Goal: Information Seeking & Learning: Learn about a topic

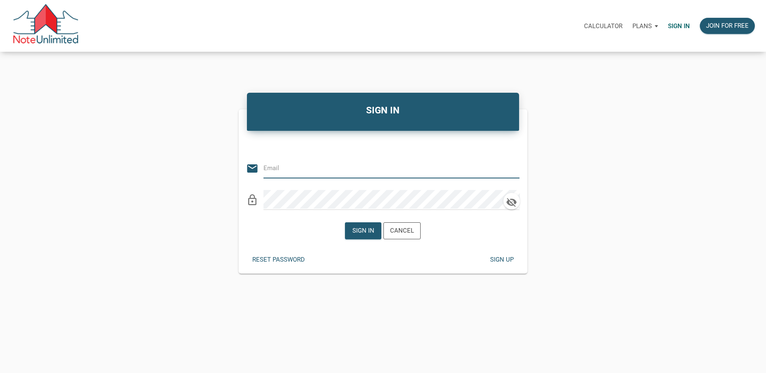
click at [280, 165] on input "email" at bounding box center [385, 167] width 244 height 19
type input "rick@lakesidepropertyventures.com"
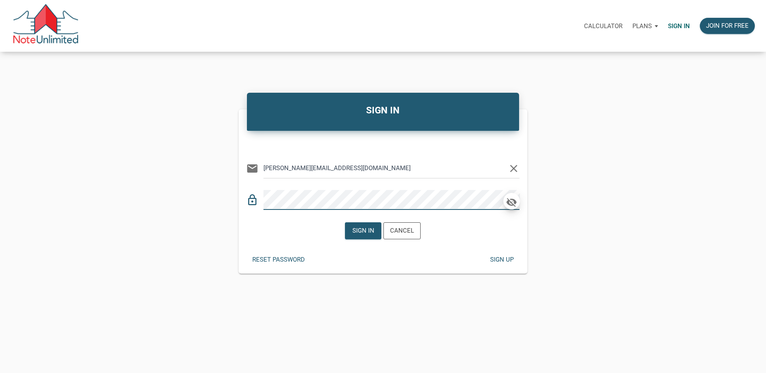
click at [510, 202] on icon "button" at bounding box center [511, 202] width 12 height 12
click at [363, 229] on div "Sign in" at bounding box center [363, 231] width 22 height 10
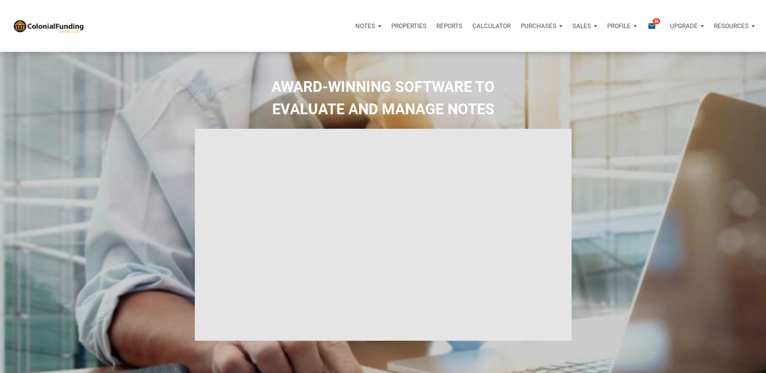
select select
type input "Introduction to new features"
select select
click at [375, 25] on p "Purchases" at bounding box center [365, 25] width 20 height 7
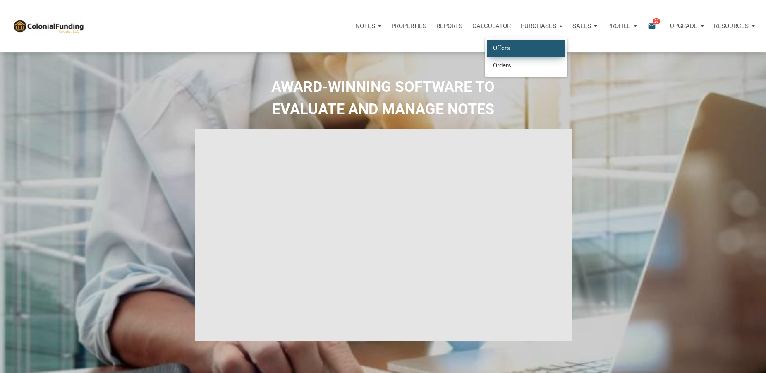
click at [502, 47] on link "Offers" at bounding box center [526, 48] width 79 height 17
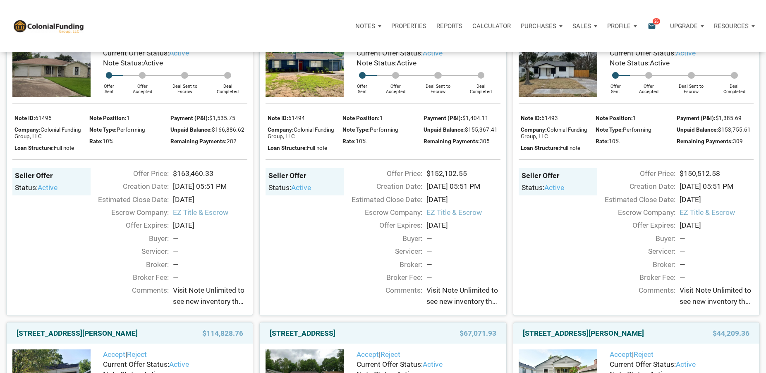
scroll to position [42, 0]
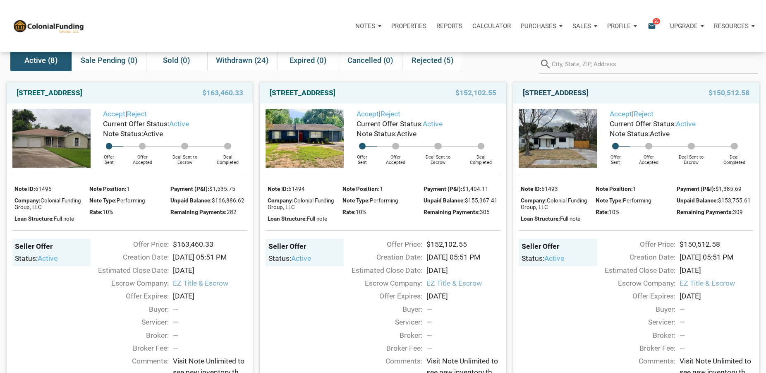
click at [573, 93] on link "712 Ave M, S. Houston, TX, 77587" at bounding box center [556, 93] width 66 height 10
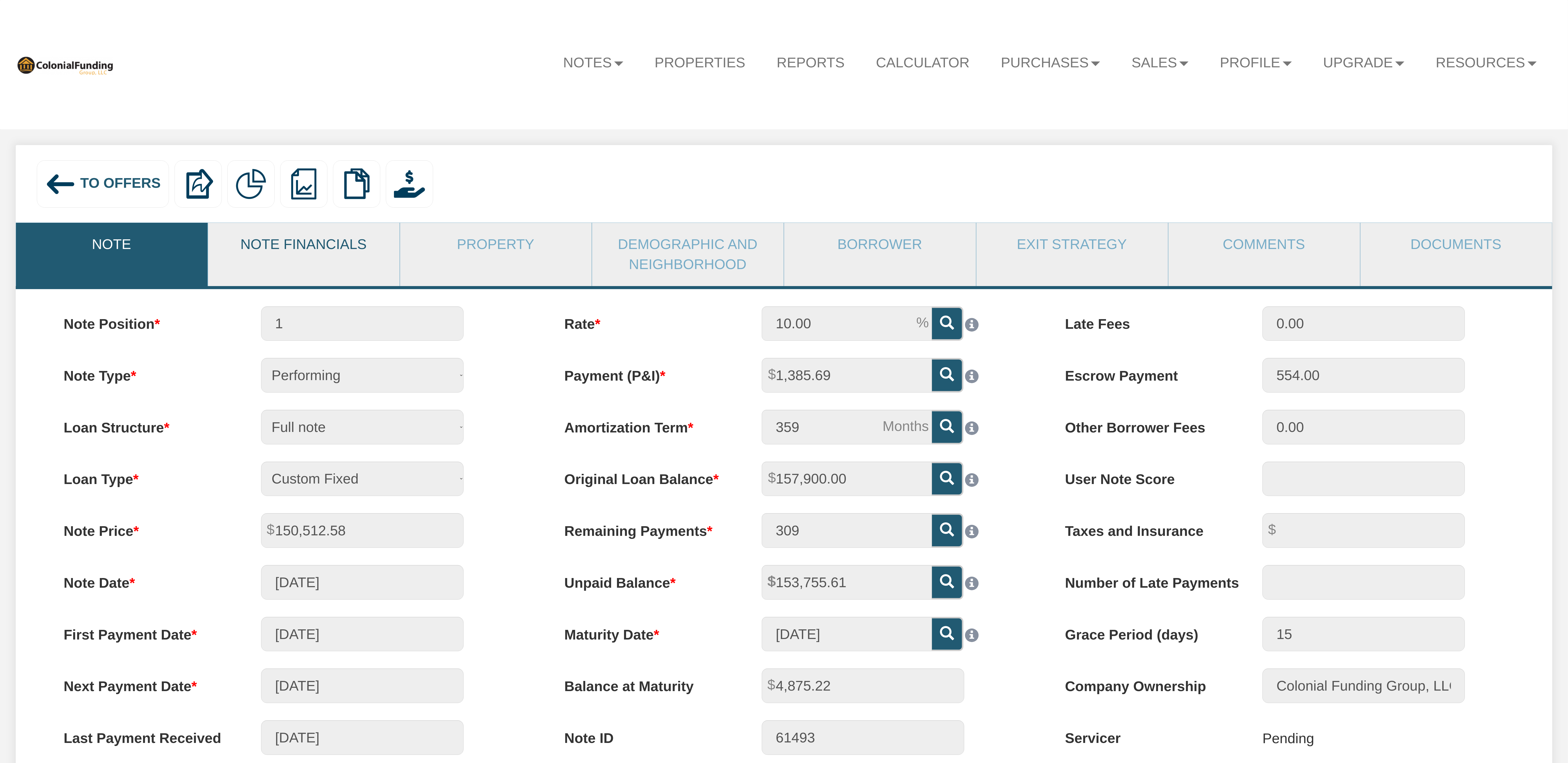
click at [307, 246] on link "Note Financials" at bounding box center [304, 245] width 191 height 43
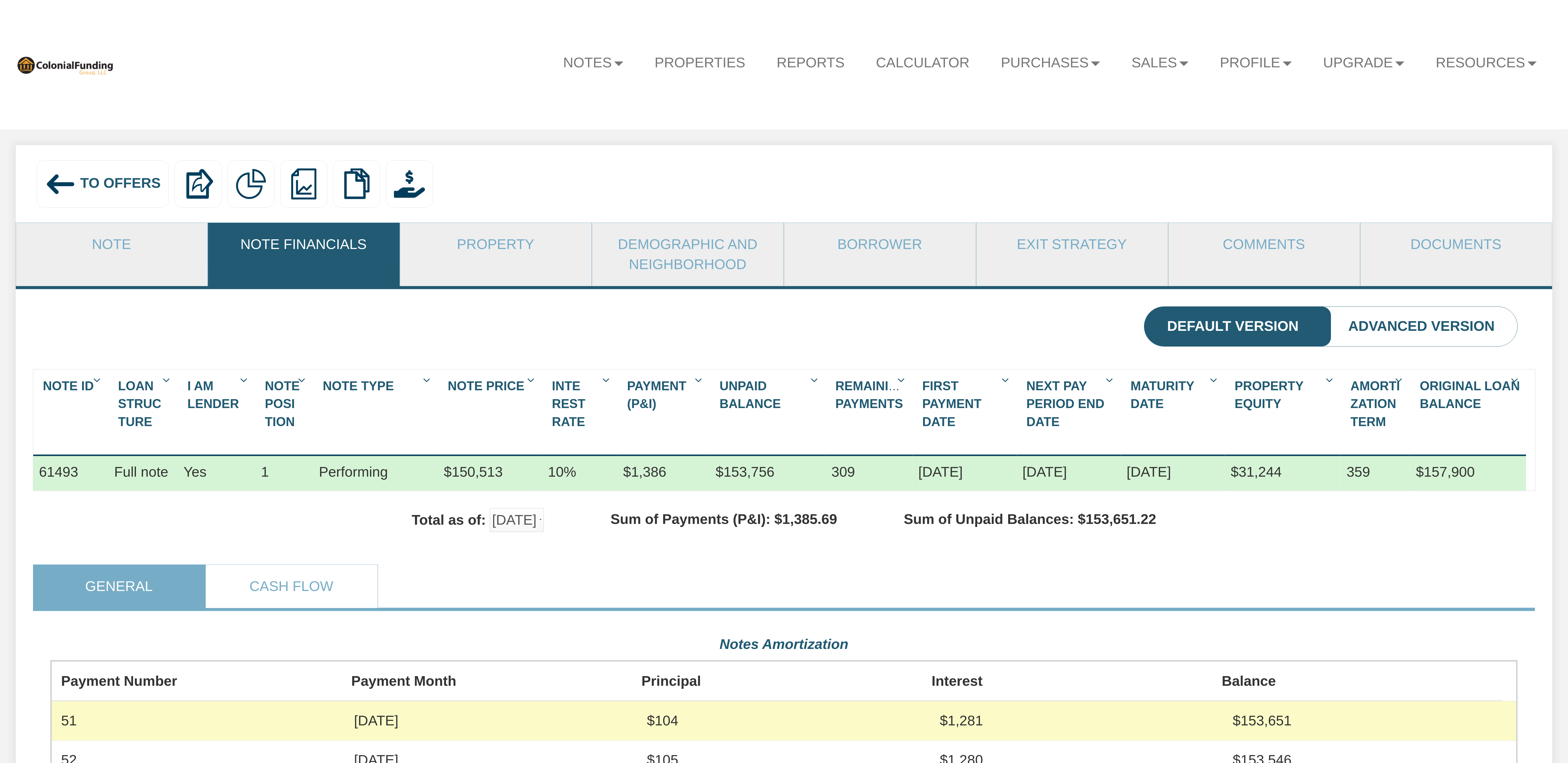
scroll to position [369, 1467]
click at [1435, 248] on link "Documents" at bounding box center [1456, 245] width 191 height 43
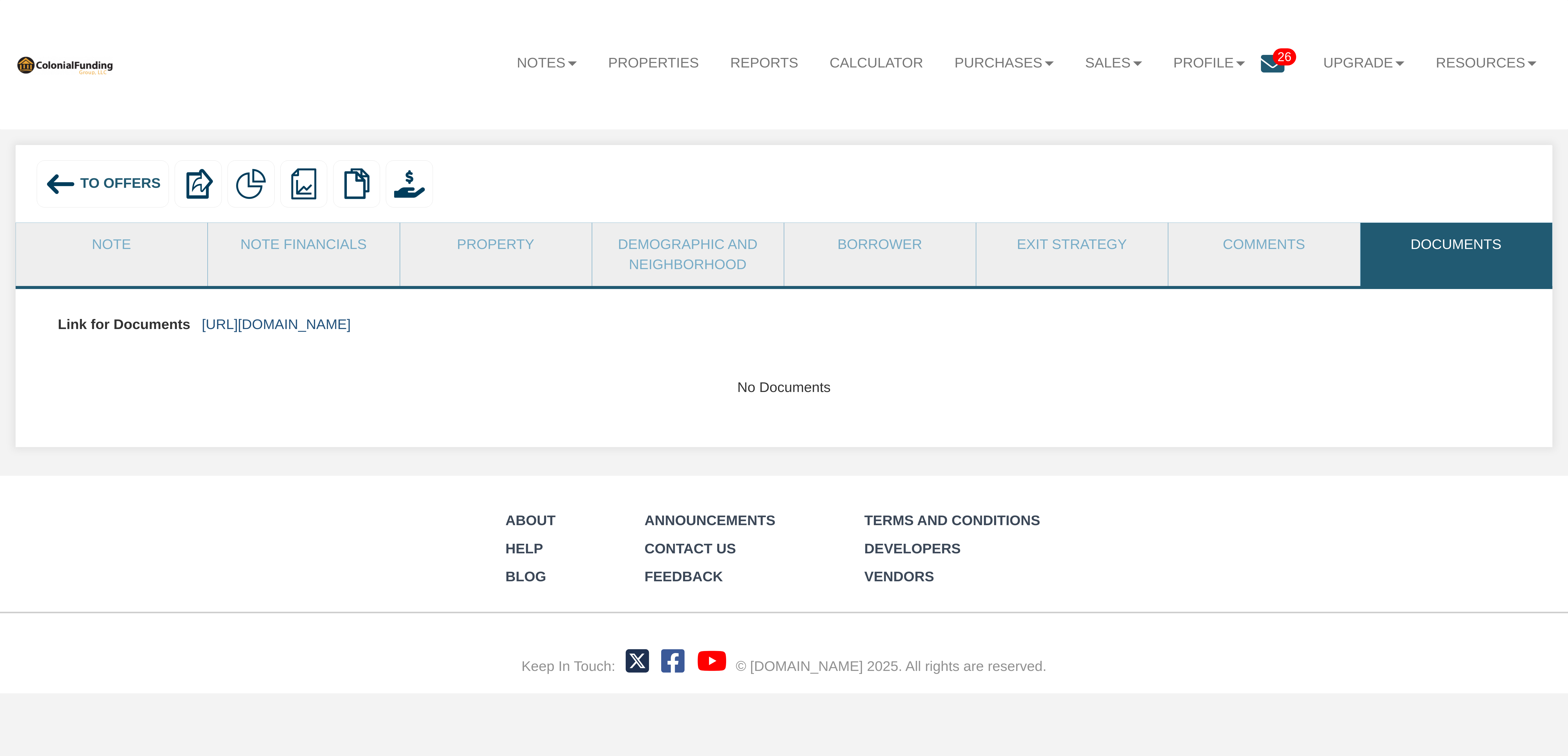
click at [351, 324] on link "https://colonialfundinggroup.sharepoint.com/:f:/s/operationsteam/Eg5p2f-ec6BFi1…" at bounding box center [276, 324] width 149 height 16
click at [107, 244] on link "Note" at bounding box center [111, 244] width 191 height 43
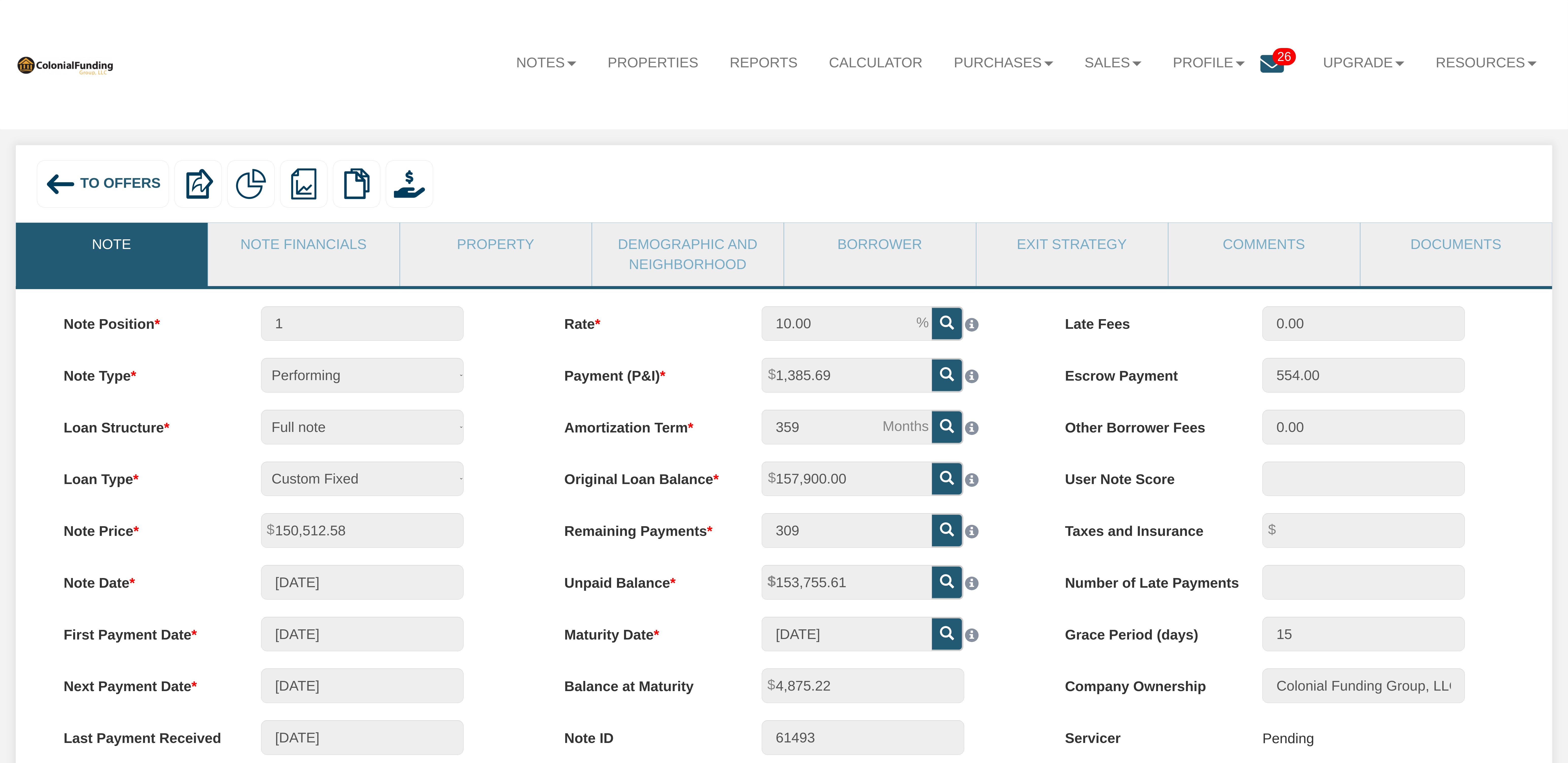
click at [116, 183] on span "To Offers" at bounding box center [120, 183] width 80 height 16
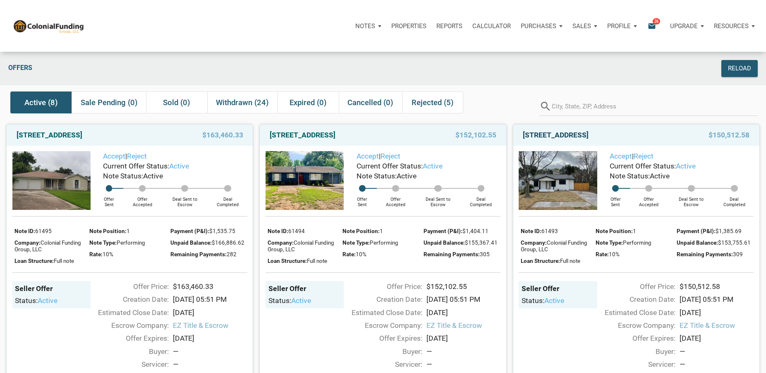
drag, startPoint x: 523, startPoint y: 135, endPoint x: 635, endPoint y: 136, distance: 112.1
click at [635, 136] on div "[STREET_ADDRESS]" at bounding box center [601, 135] width 165 height 10
click at [234, 103] on span "Withdrawn (24)" at bounding box center [242, 103] width 53 height 10
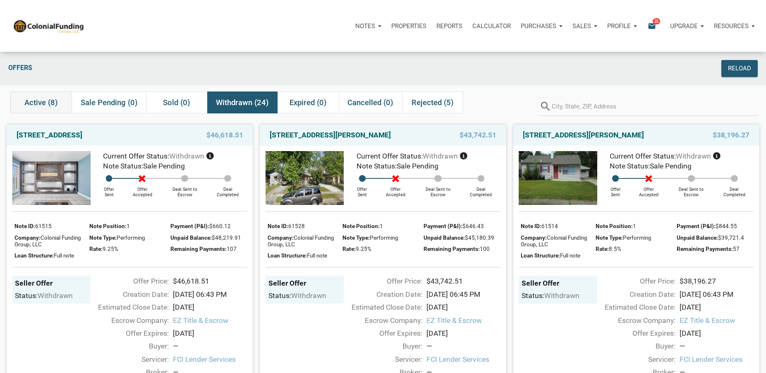
click at [40, 104] on span "Active (8)" at bounding box center [40, 103] width 33 height 10
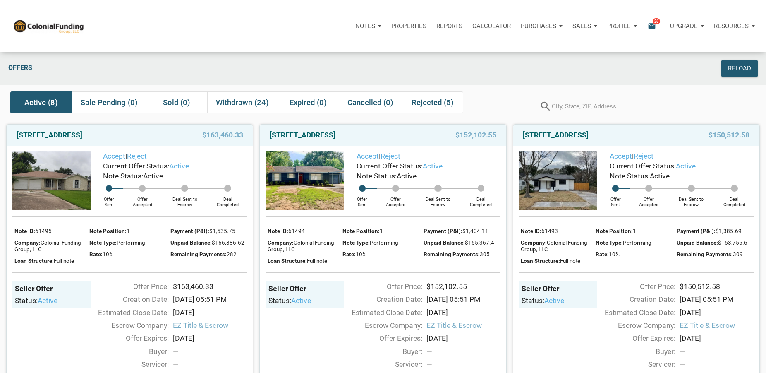
drag, startPoint x: 268, startPoint y: 138, endPoint x: 387, endPoint y: 135, distance: 119.1
click at [387, 135] on div "[STREET_ADDRESS]" at bounding box center [347, 135] width 165 height 10
click at [335, 134] on link "[STREET_ADDRESS]" at bounding box center [303, 135] width 66 height 10
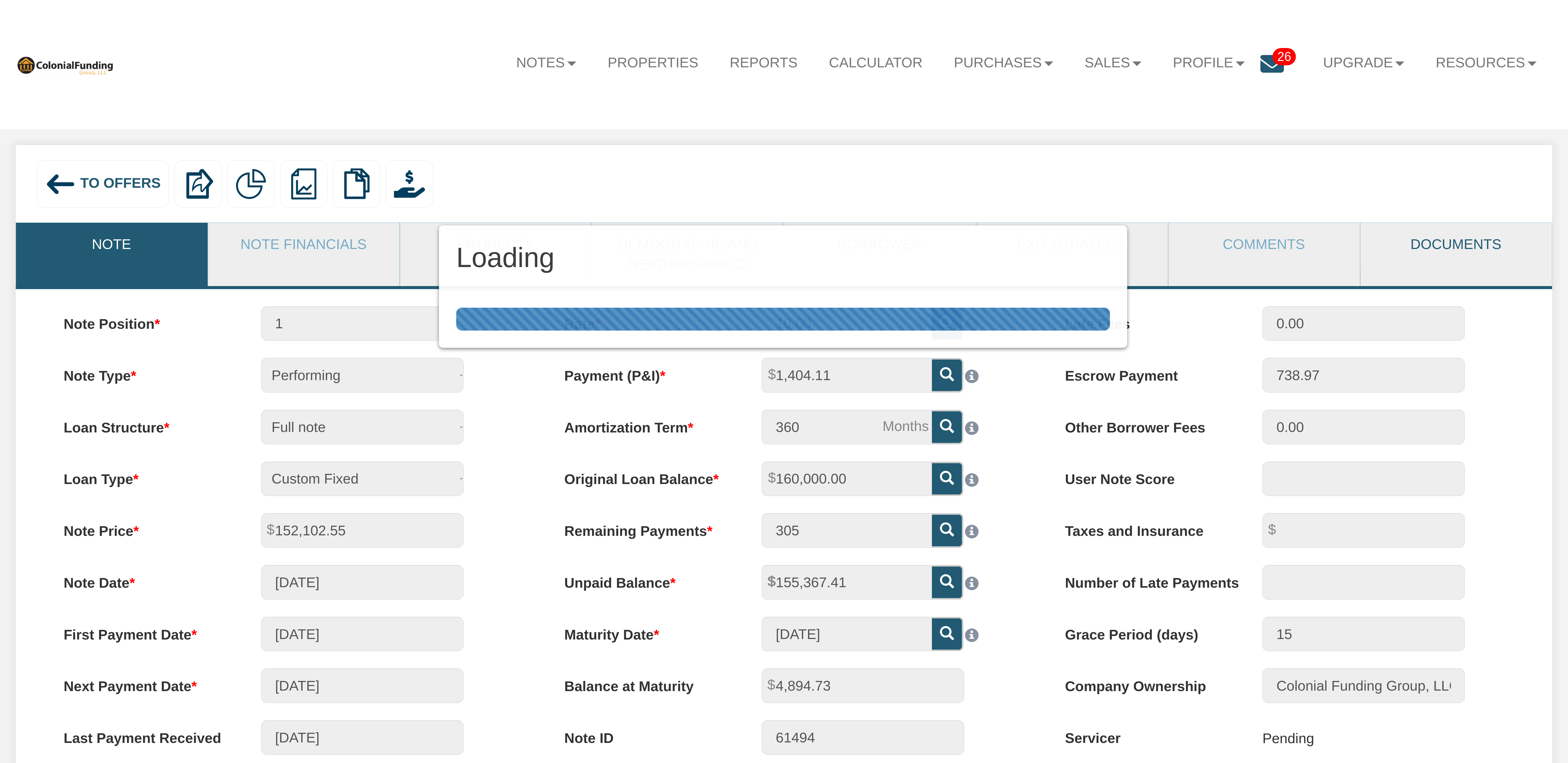
click at [1435, 249] on div "Loading" at bounding box center [784, 381] width 1568 height 763
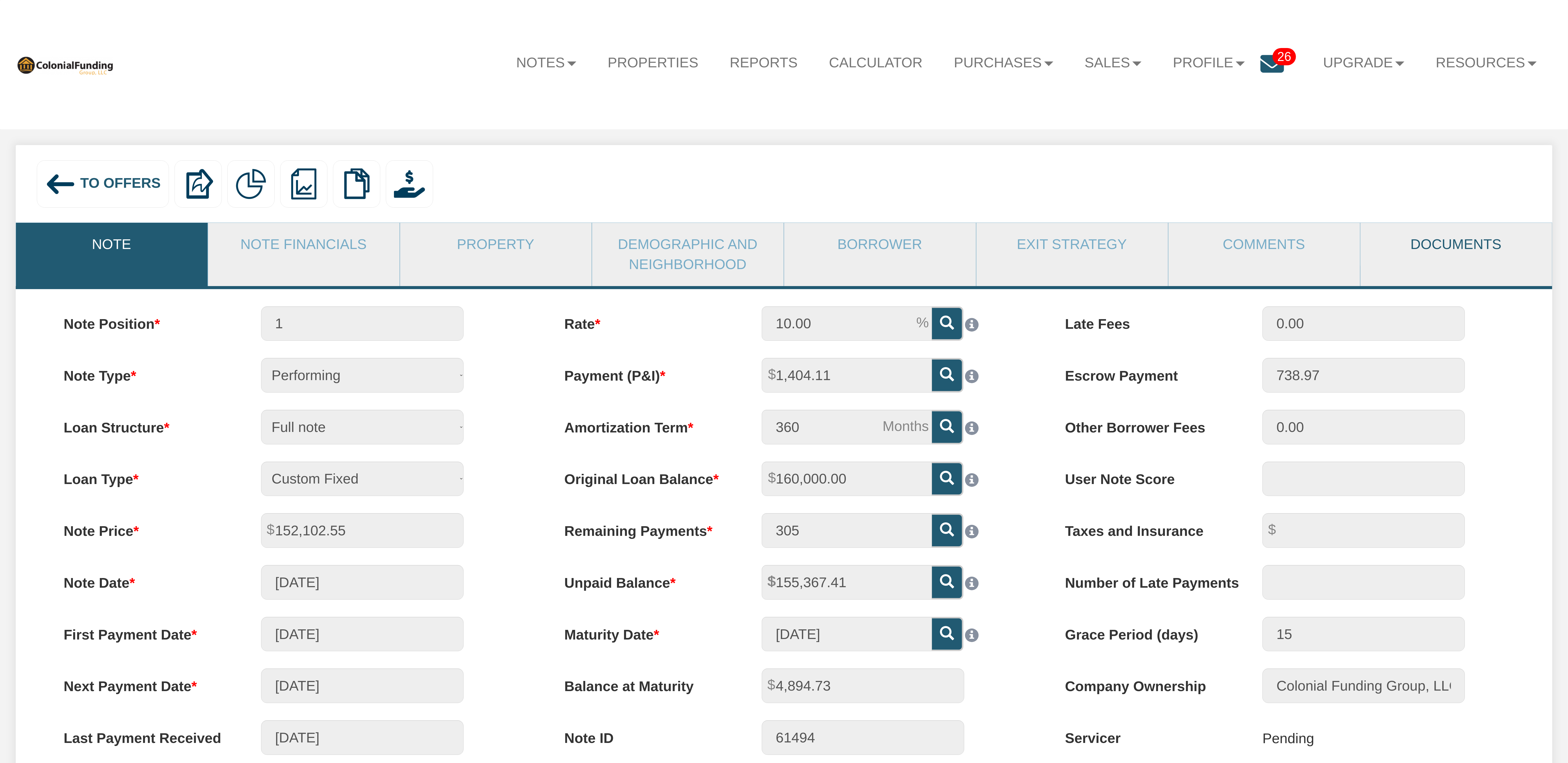
click at [1427, 246] on link "Documents" at bounding box center [1456, 245] width 191 height 43
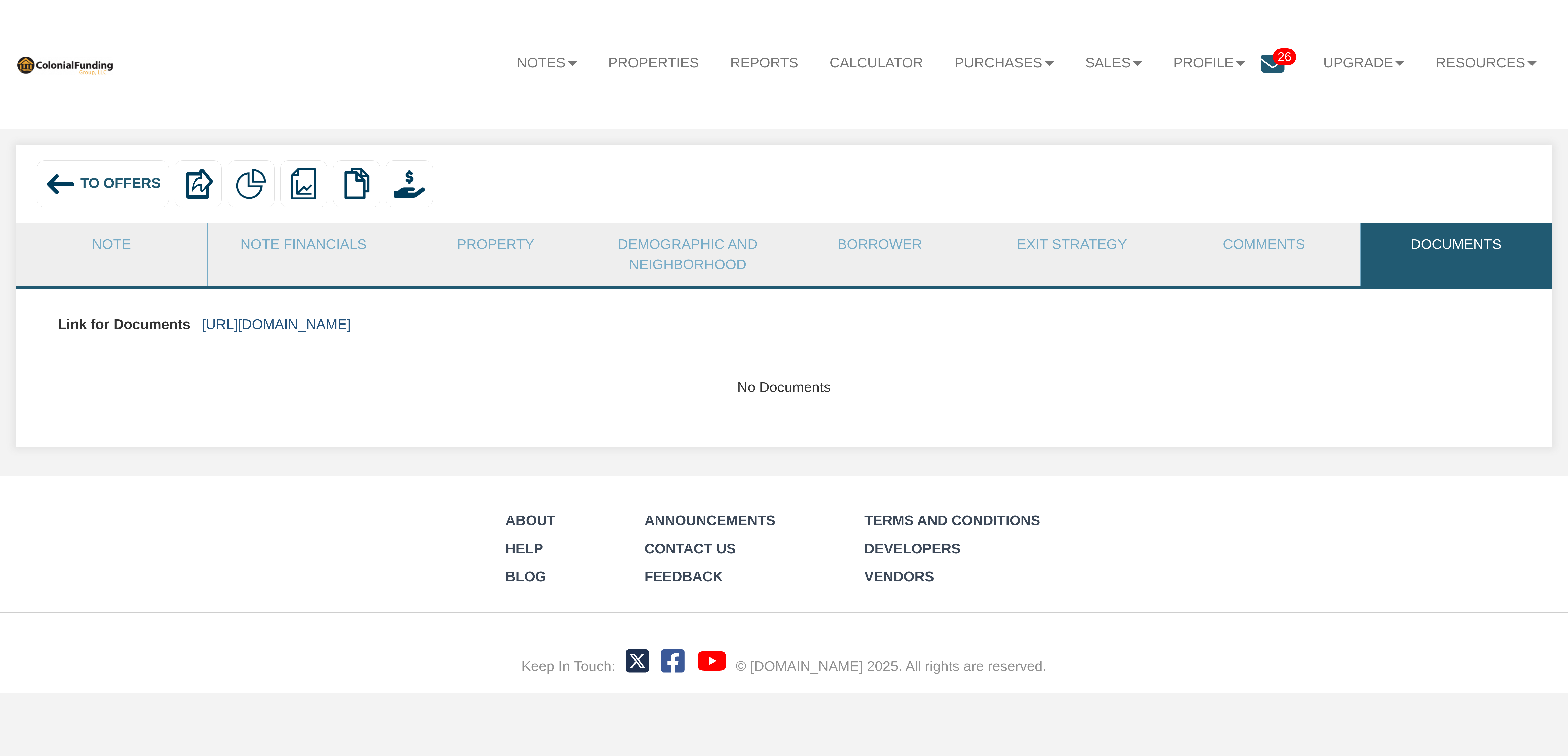
click at [351, 326] on link "https://colonialfundinggroup.sharepoint.com/:f:/s/operationsteam/Eos7GLhyFOFCt3…" at bounding box center [276, 324] width 149 height 16
click at [142, 180] on span "To Offers" at bounding box center [121, 183] width 80 height 16
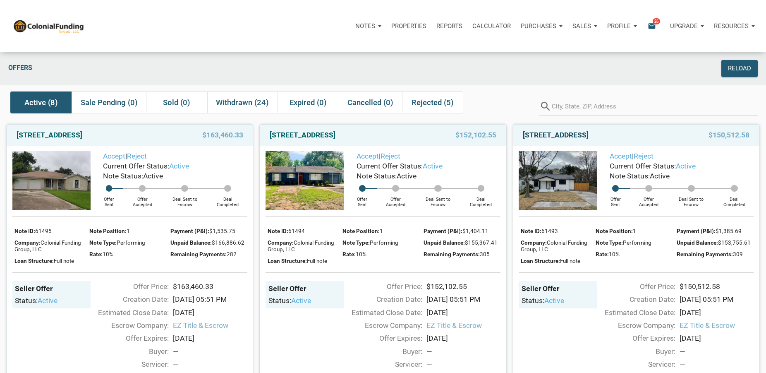
click at [573, 134] on link "[STREET_ADDRESS]" at bounding box center [556, 135] width 66 height 10
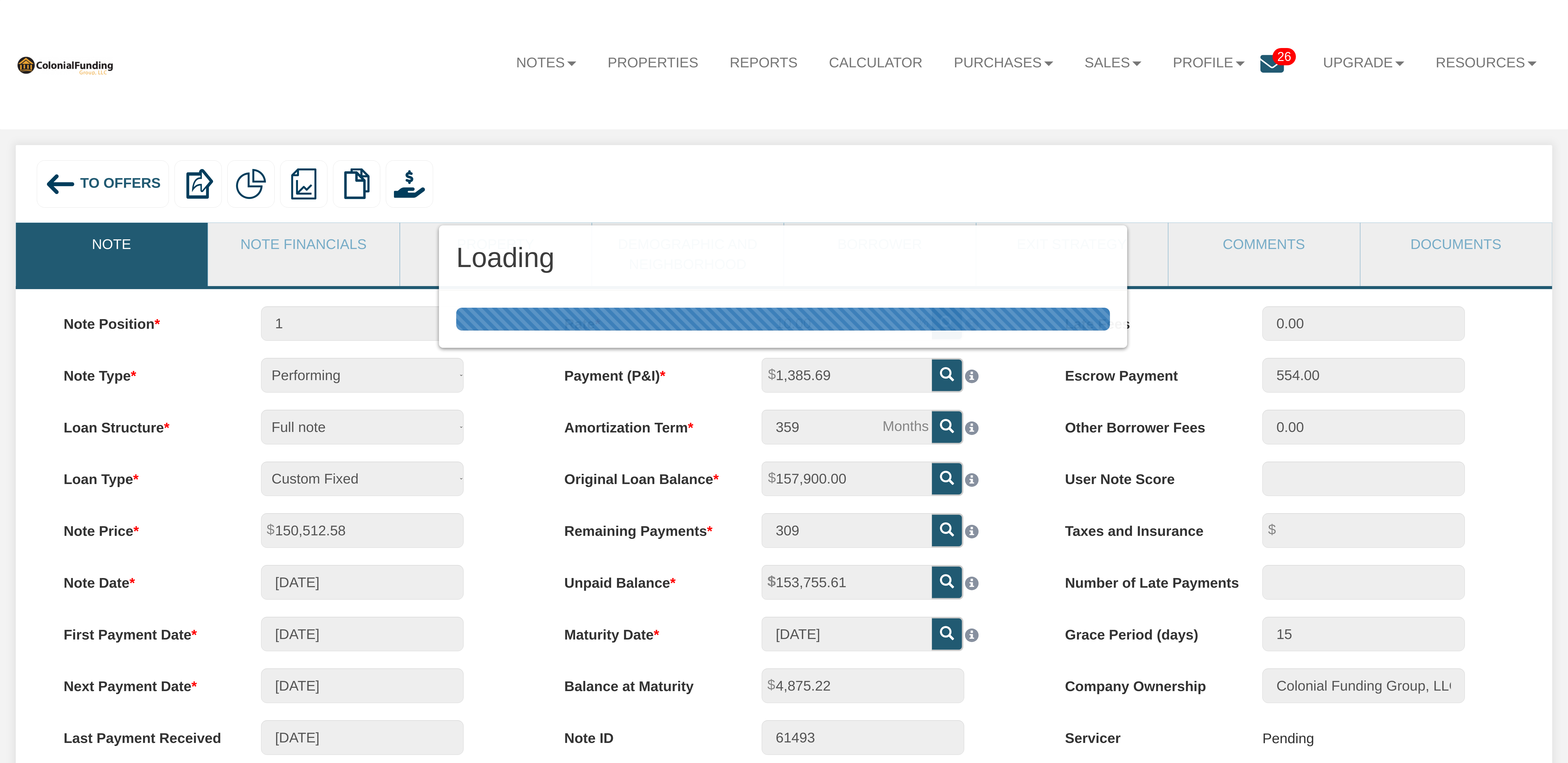
click at [1174, 181] on div "Loading" at bounding box center [784, 381] width 1568 height 763
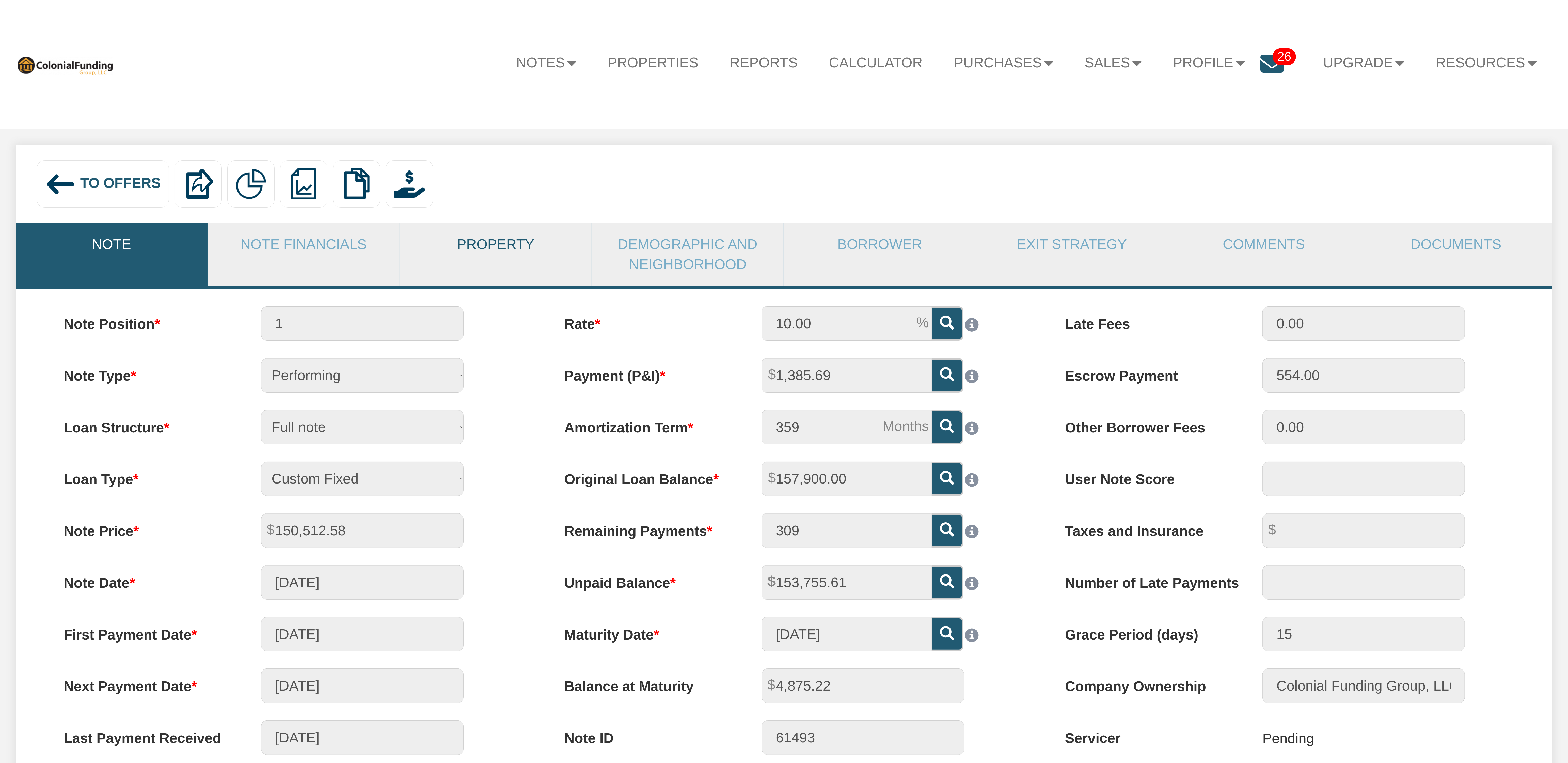
click at [495, 243] on link "Property" at bounding box center [495, 245] width 191 height 43
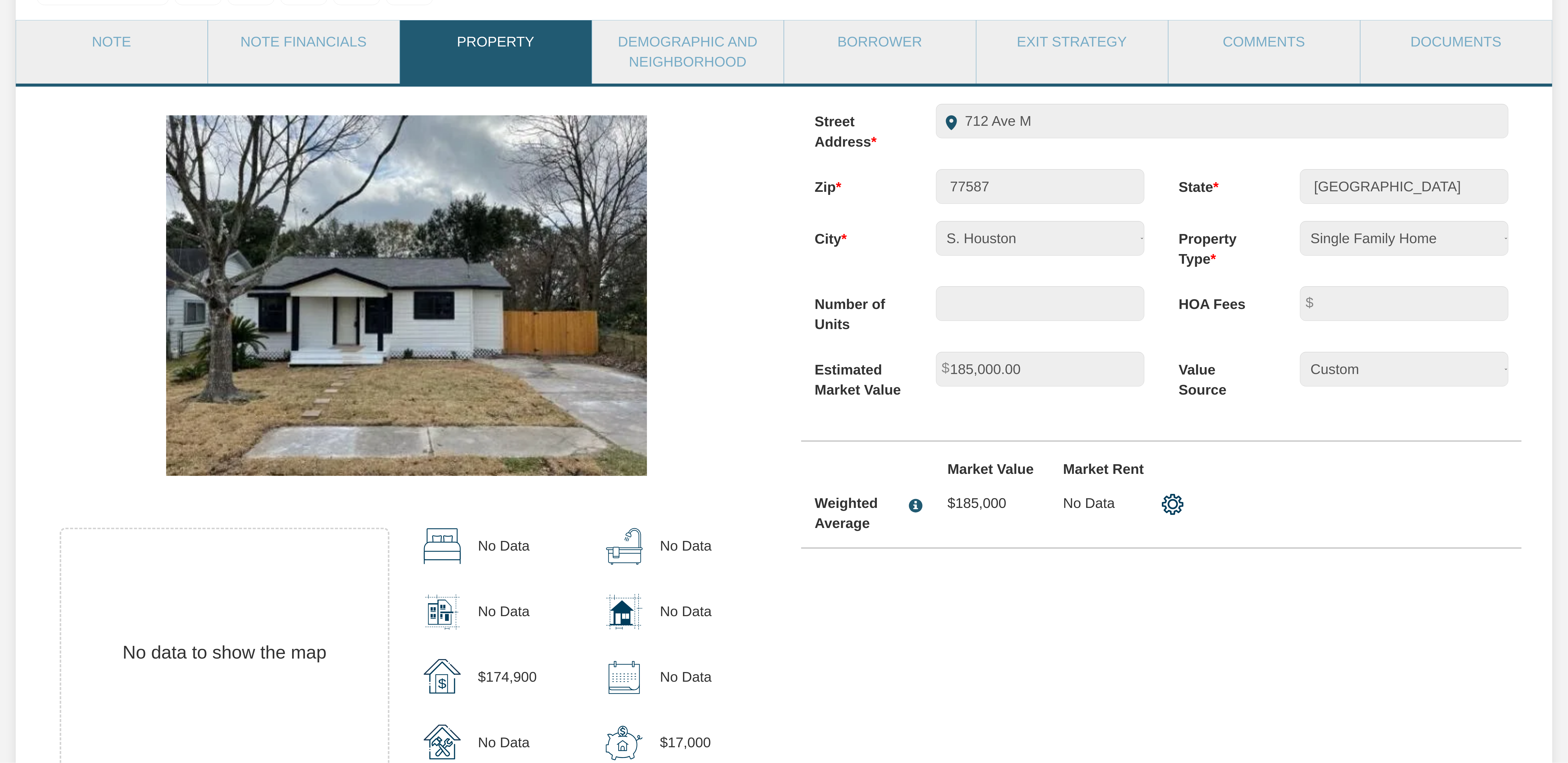
scroll to position [203, 0]
click at [520, 347] on img at bounding box center [406, 294] width 481 height 361
click at [637, 299] on img at bounding box center [406, 294] width 481 height 361
click at [170, 297] on img at bounding box center [406, 294] width 481 height 361
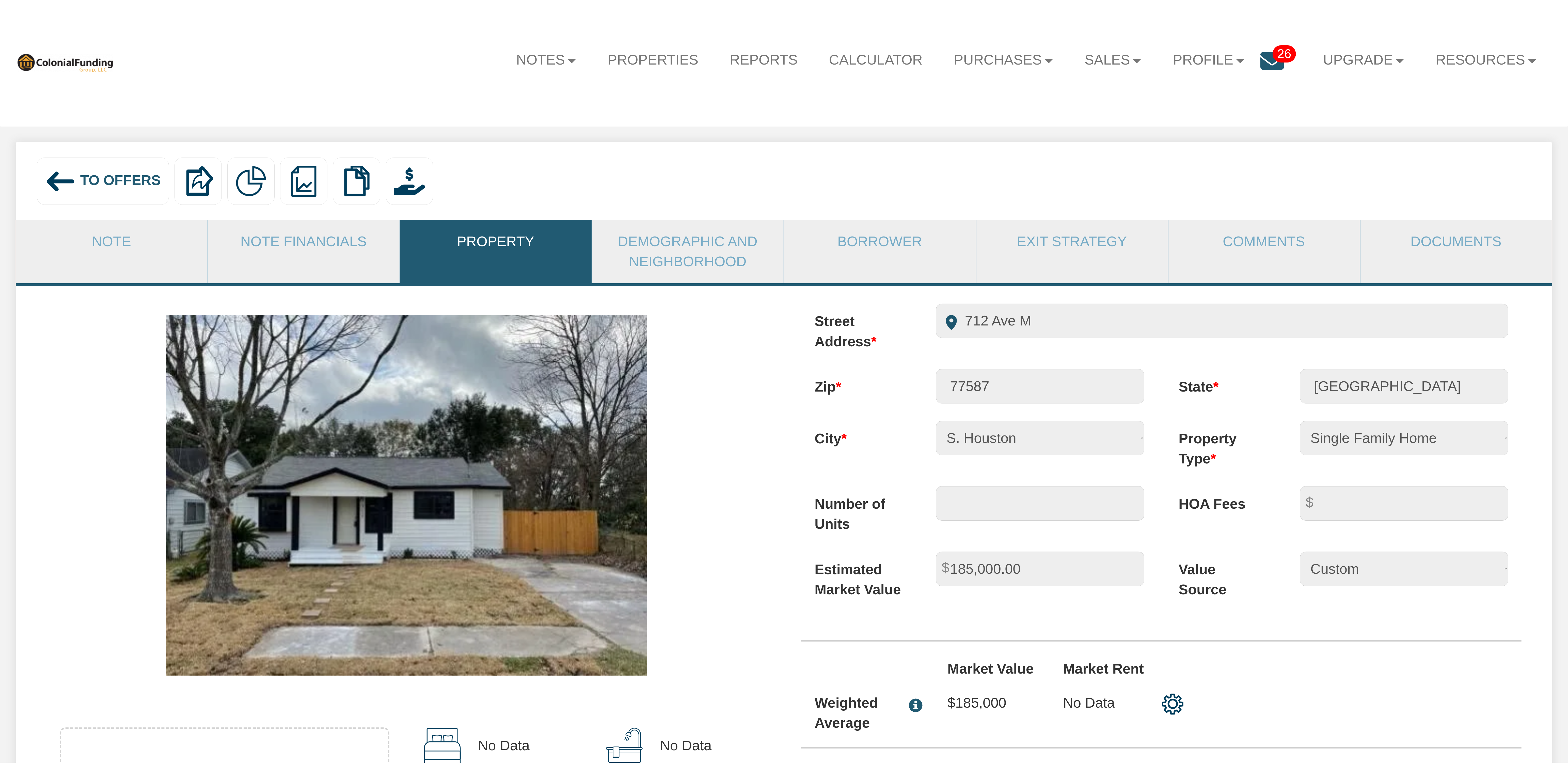
scroll to position [0, 0]
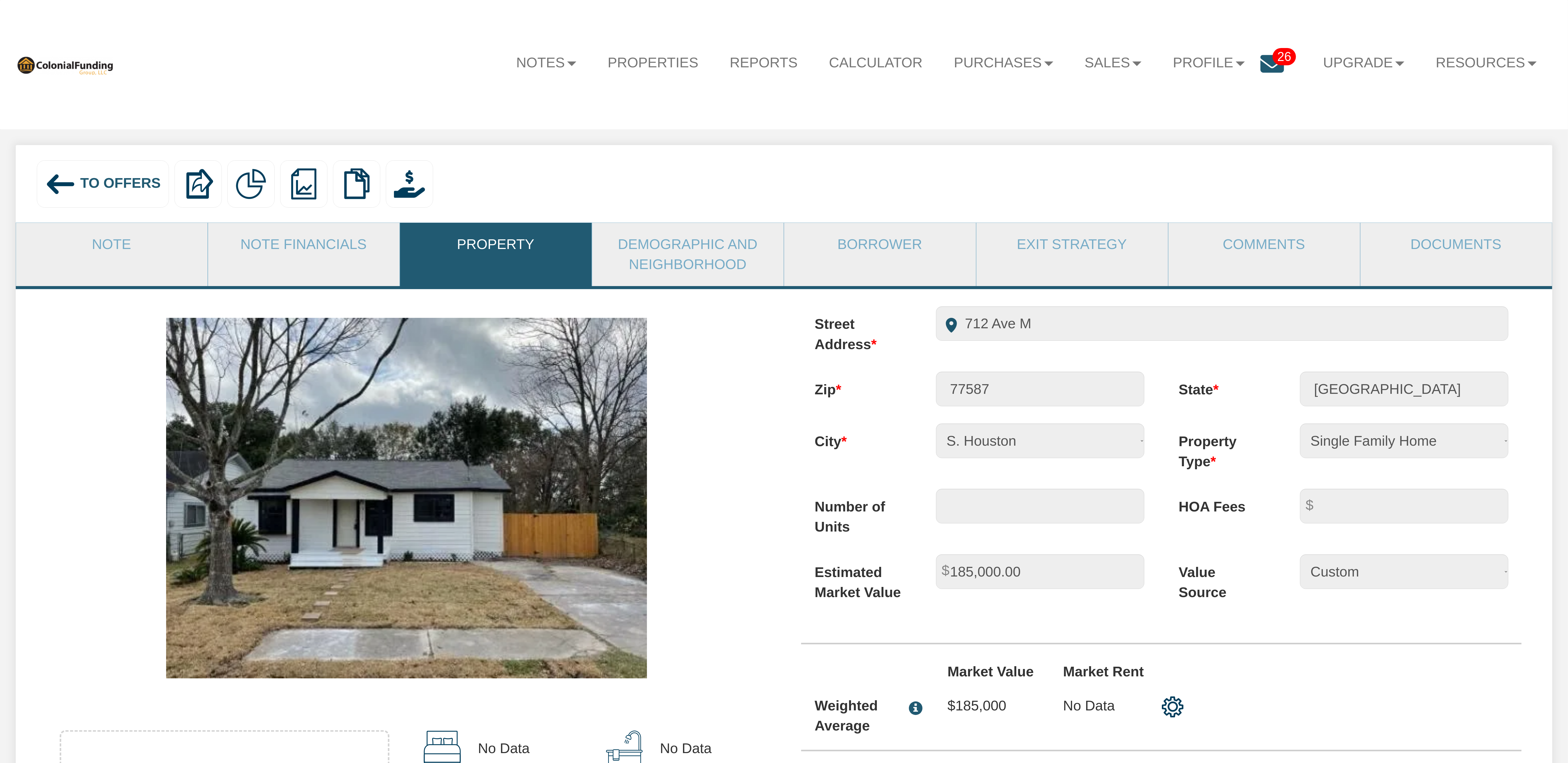
click at [101, 174] on div "To Offers" at bounding box center [103, 184] width 132 height 47
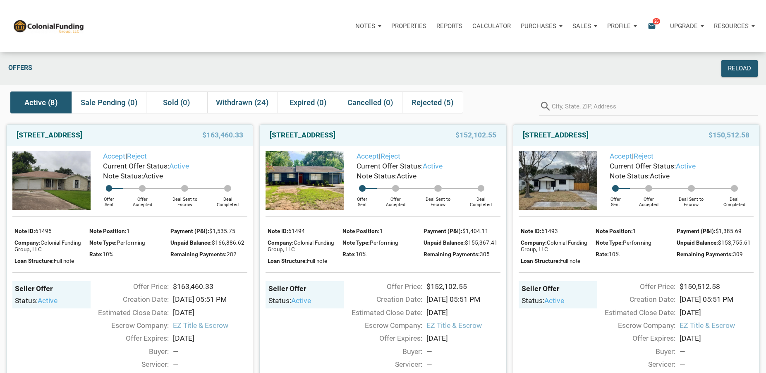
drag, startPoint x: 14, startPoint y: 136, endPoint x: 135, endPoint y: 137, distance: 121.6
click at [136, 137] on div "[STREET_ADDRESS]" at bounding box center [94, 135] width 165 height 10
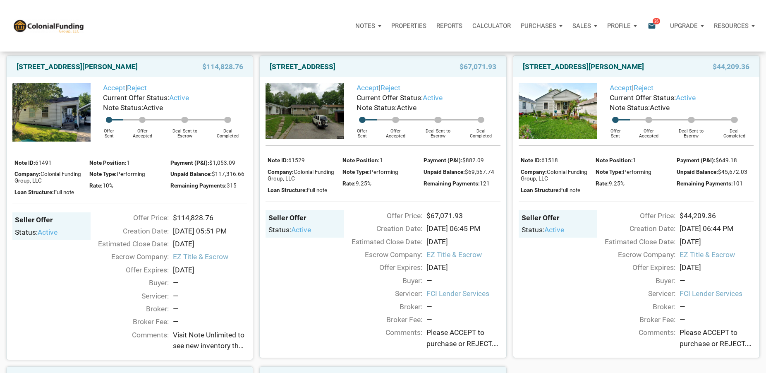
scroll to position [380, 0]
drag, startPoint x: 522, startPoint y: 72, endPoint x: 671, endPoint y: 67, distance: 148.9
click at [671, 67] on div "[STREET_ADDRESS][PERSON_NAME]" at bounding box center [601, 66] width 165 height 10
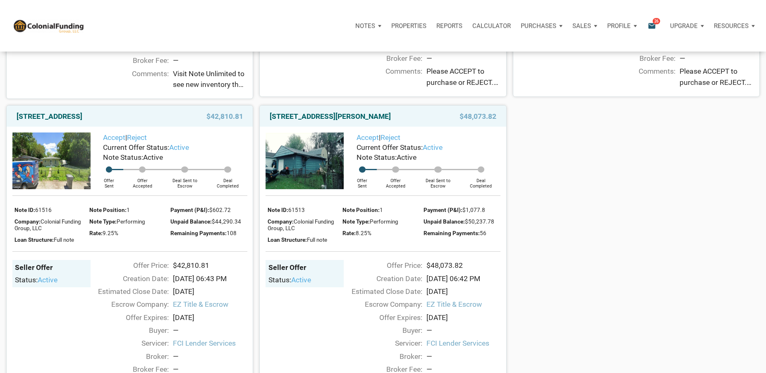
scroll to position [607, 0]
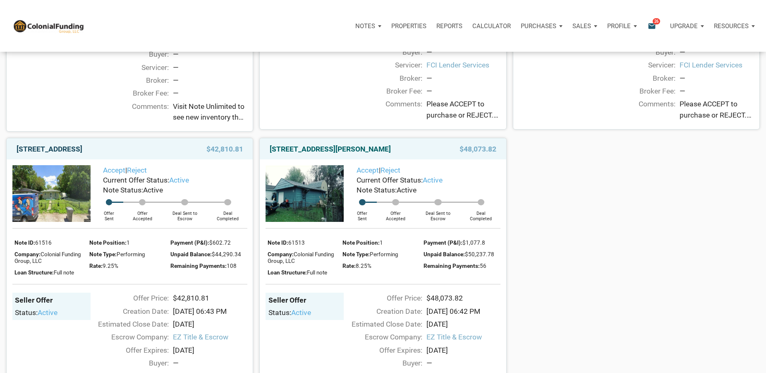
drag, startPoint x: 15, startPoint y: 158, endPoint x: 50, endPoint y: 172, distance: 37.9
click at [50, 154] on div "[STREET_ADDRESS]" at bounding box center [94, 149] width 165 height 10
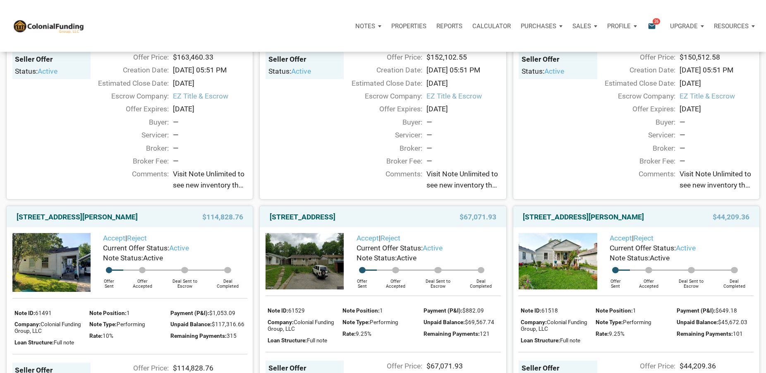
scroll to position [253, 0]
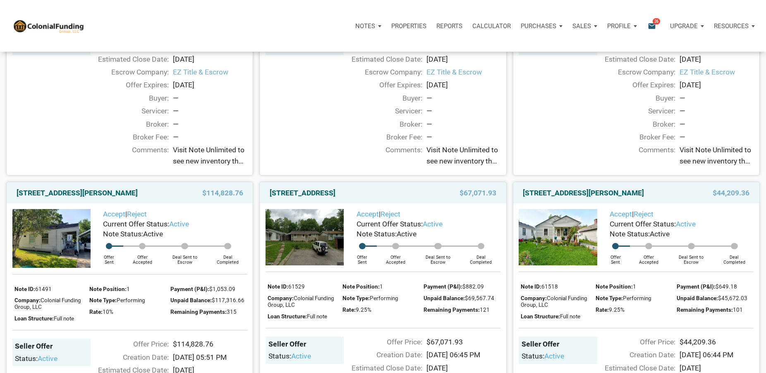
click at [562, 241] on img at bounding box center [558, 237] width 78 height 57
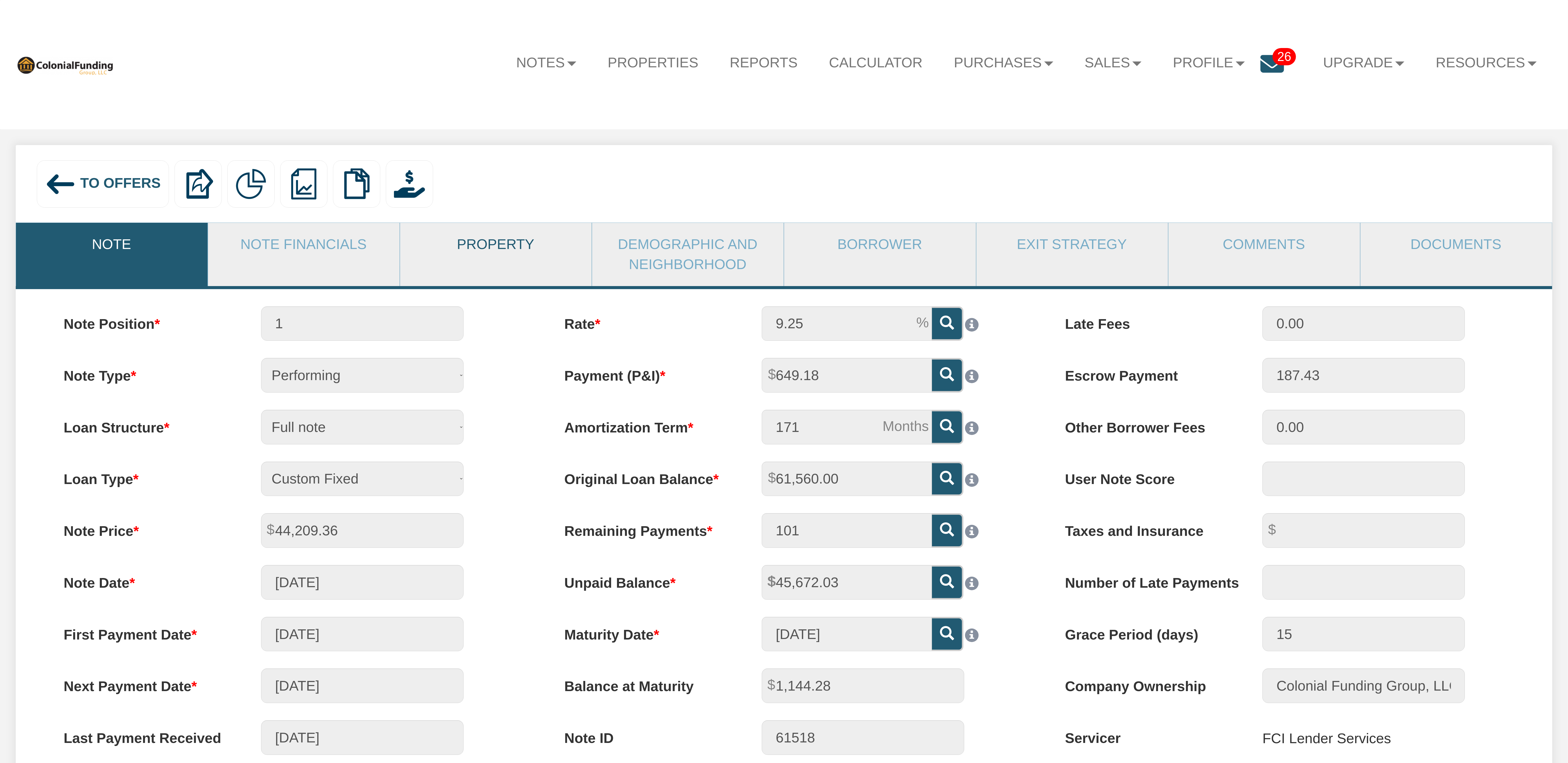
click at [488, 240] on link "Property" at bounding box center [495, 245] width 191 height 43
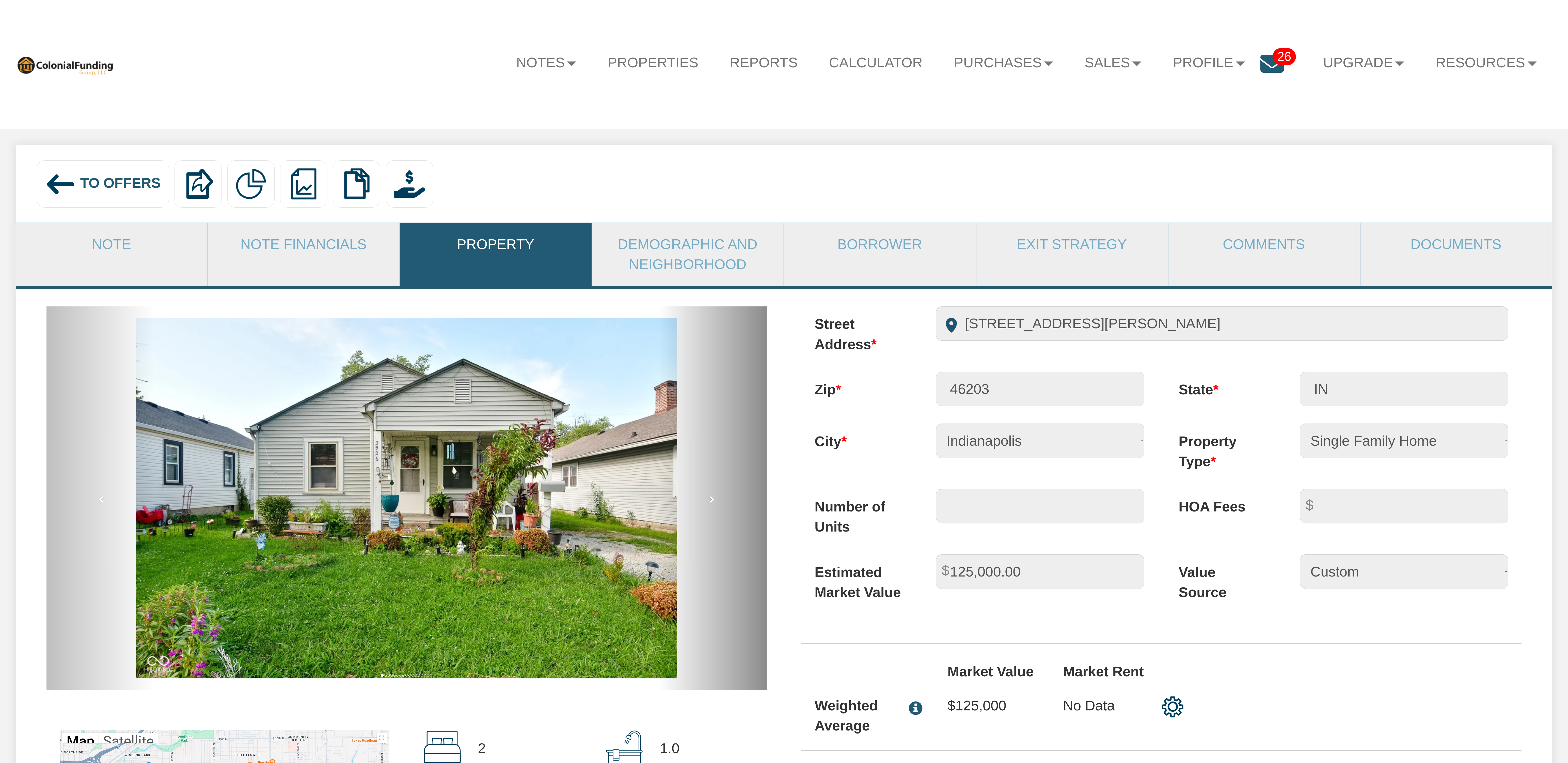
click at [711, 501] on span at bounding box center [711, 499] width 7 height 7
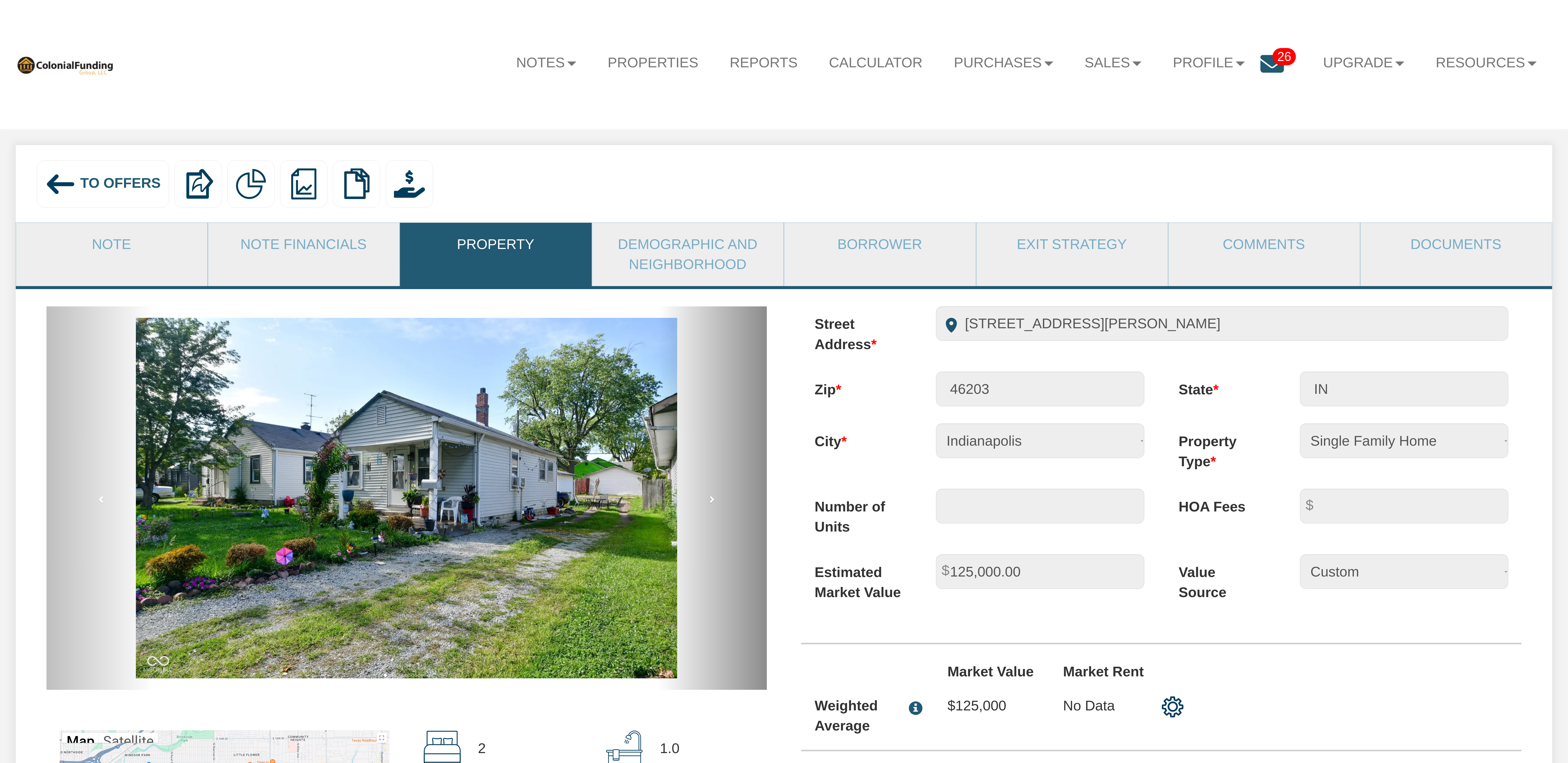
click at [711, 503] on span at bounding box center [711, 499] width 7 height 7
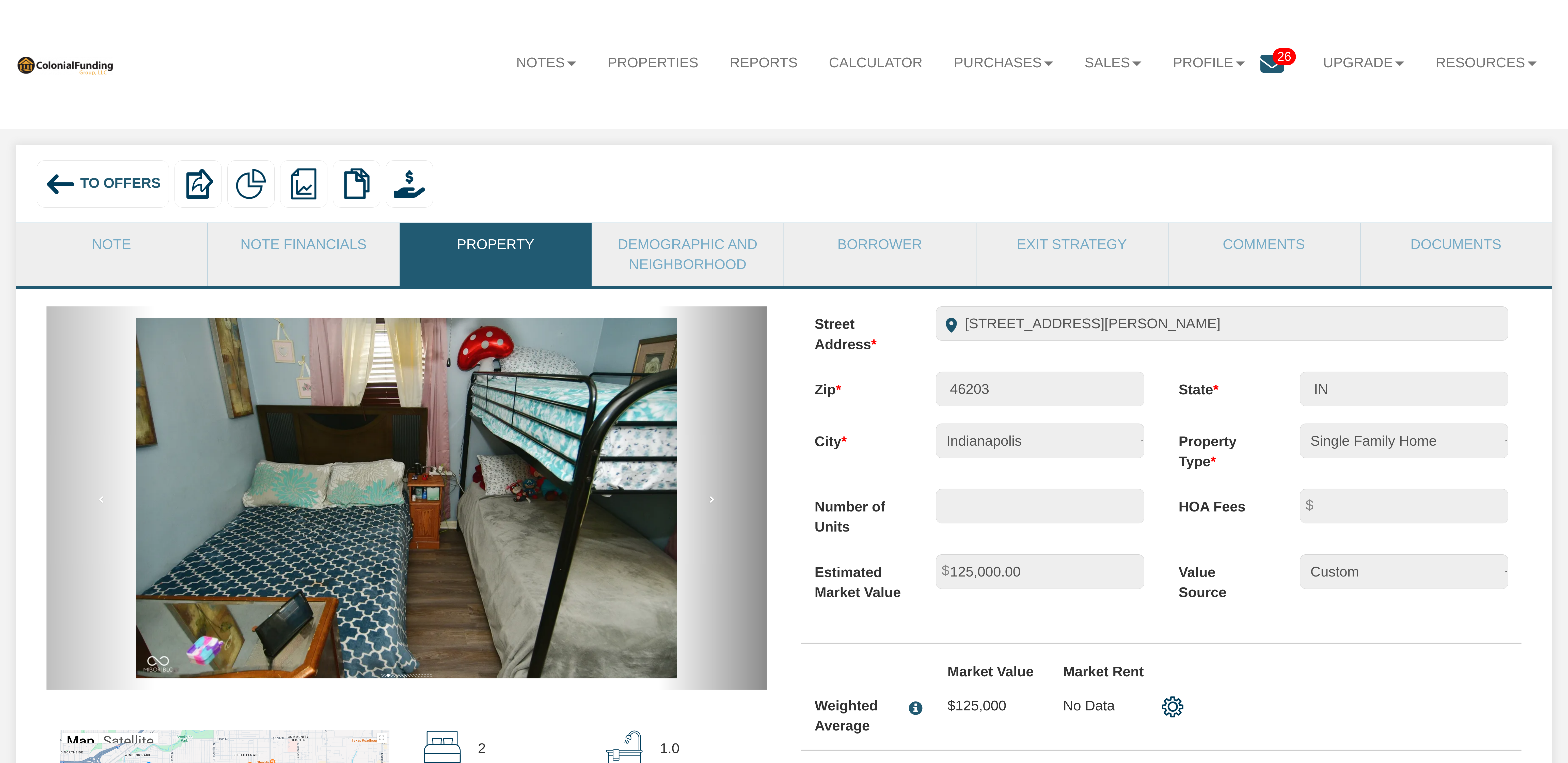
click at [711, 503] on span at bounding box center [711, 499] width 7 height 7
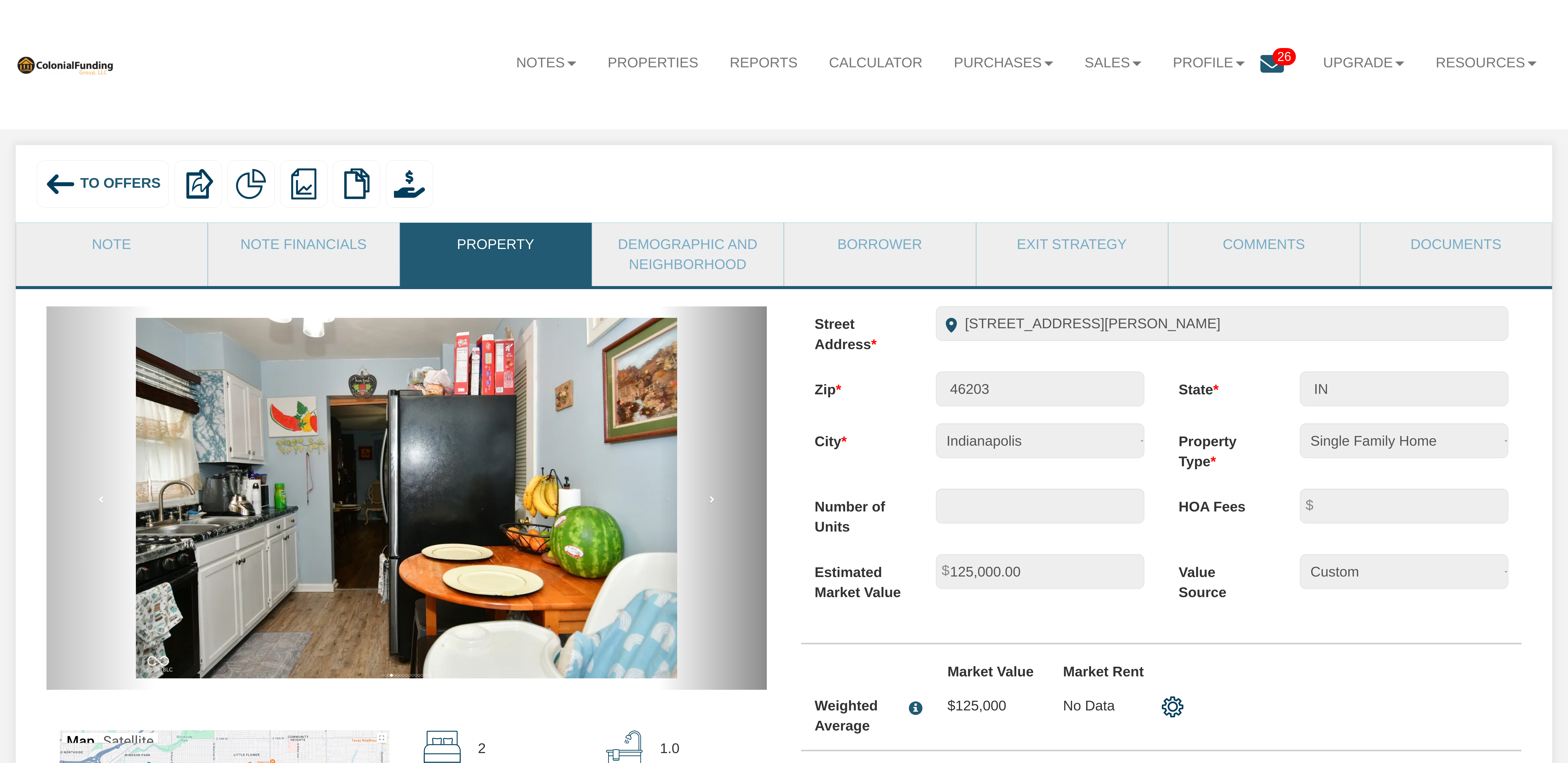
click at [711, 503] on span at bounding box center [711, 499] width 7 height 7
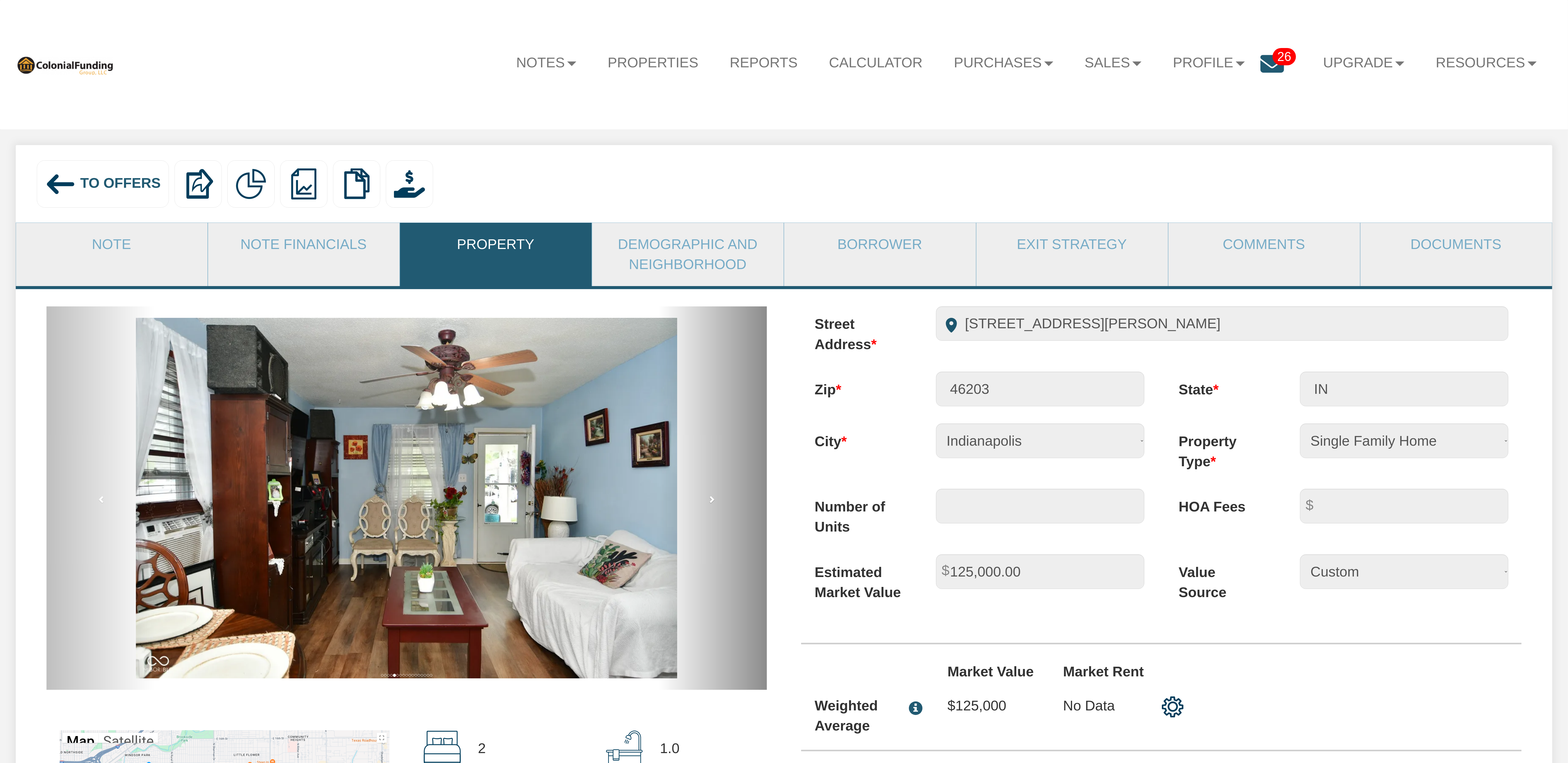
click at [711, 503] on span at bounding box center [711, 499] width 7 height 7
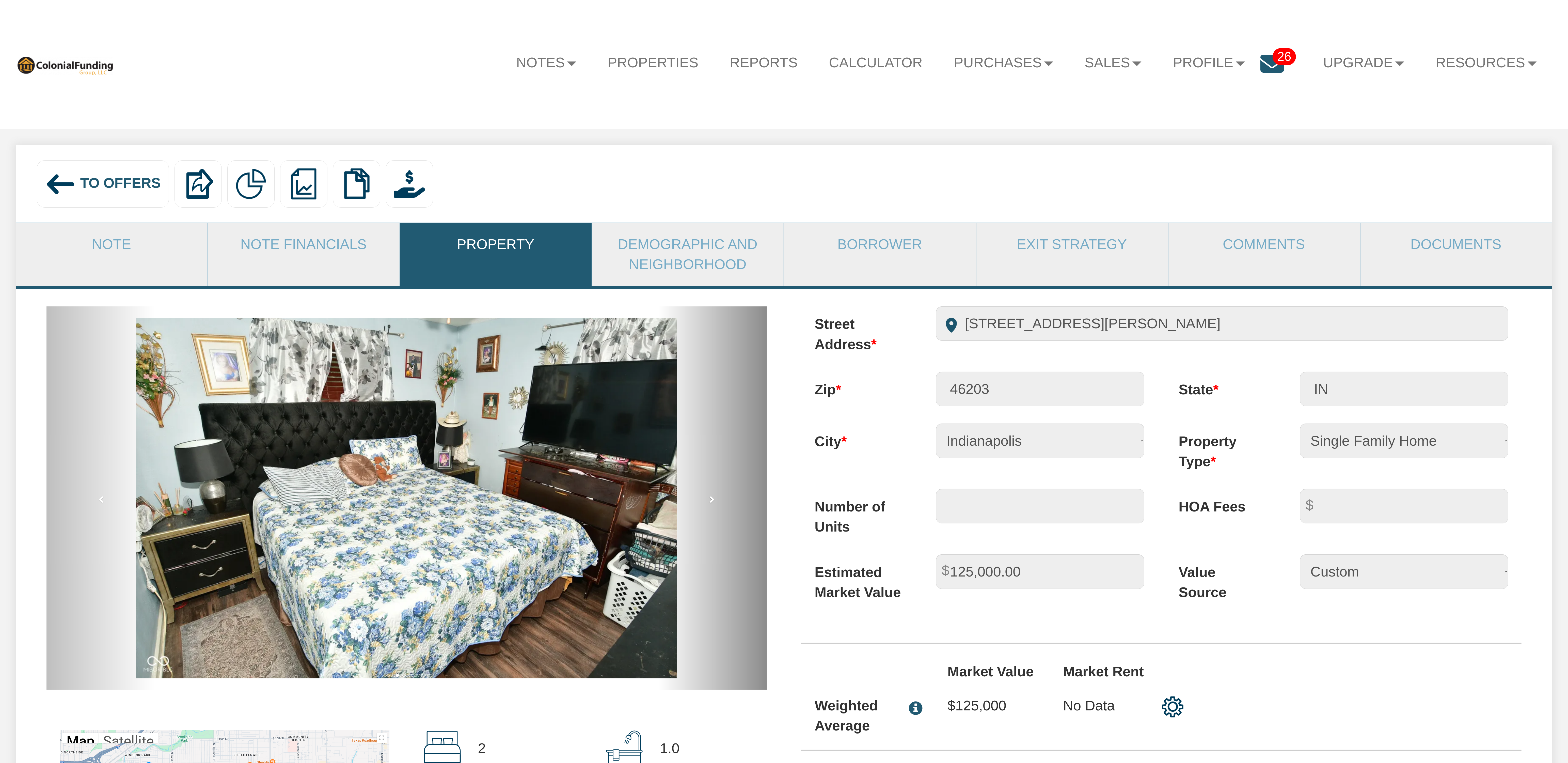
click at [711, 503] on span at bounding box center [711, 499] width 7 height 7
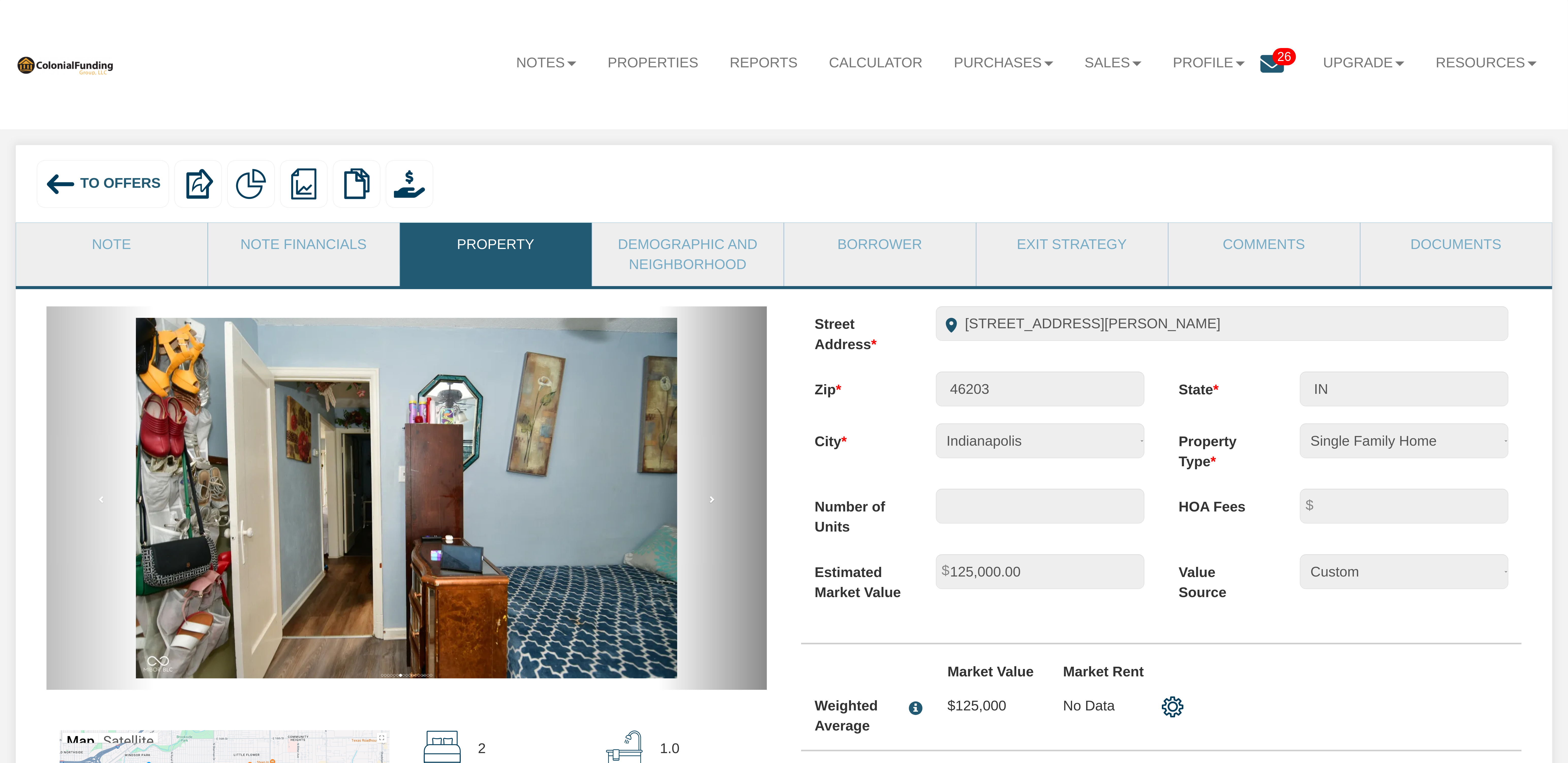
click at [711, 503] on span at bounding box center [711, 499] width 7 height 7
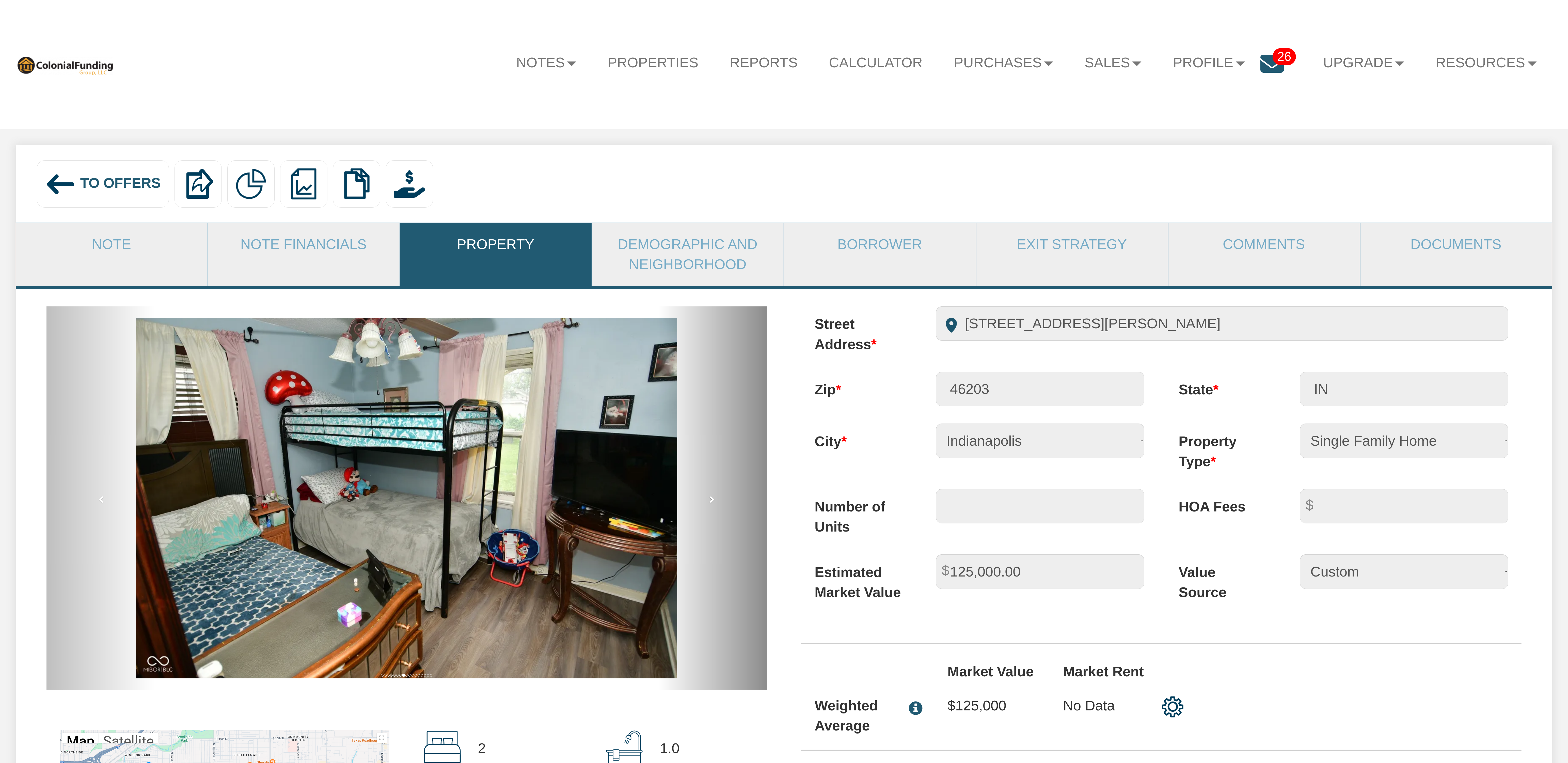
click at [711, 503] on span at bounding box center [711, 499] width 7 height 7
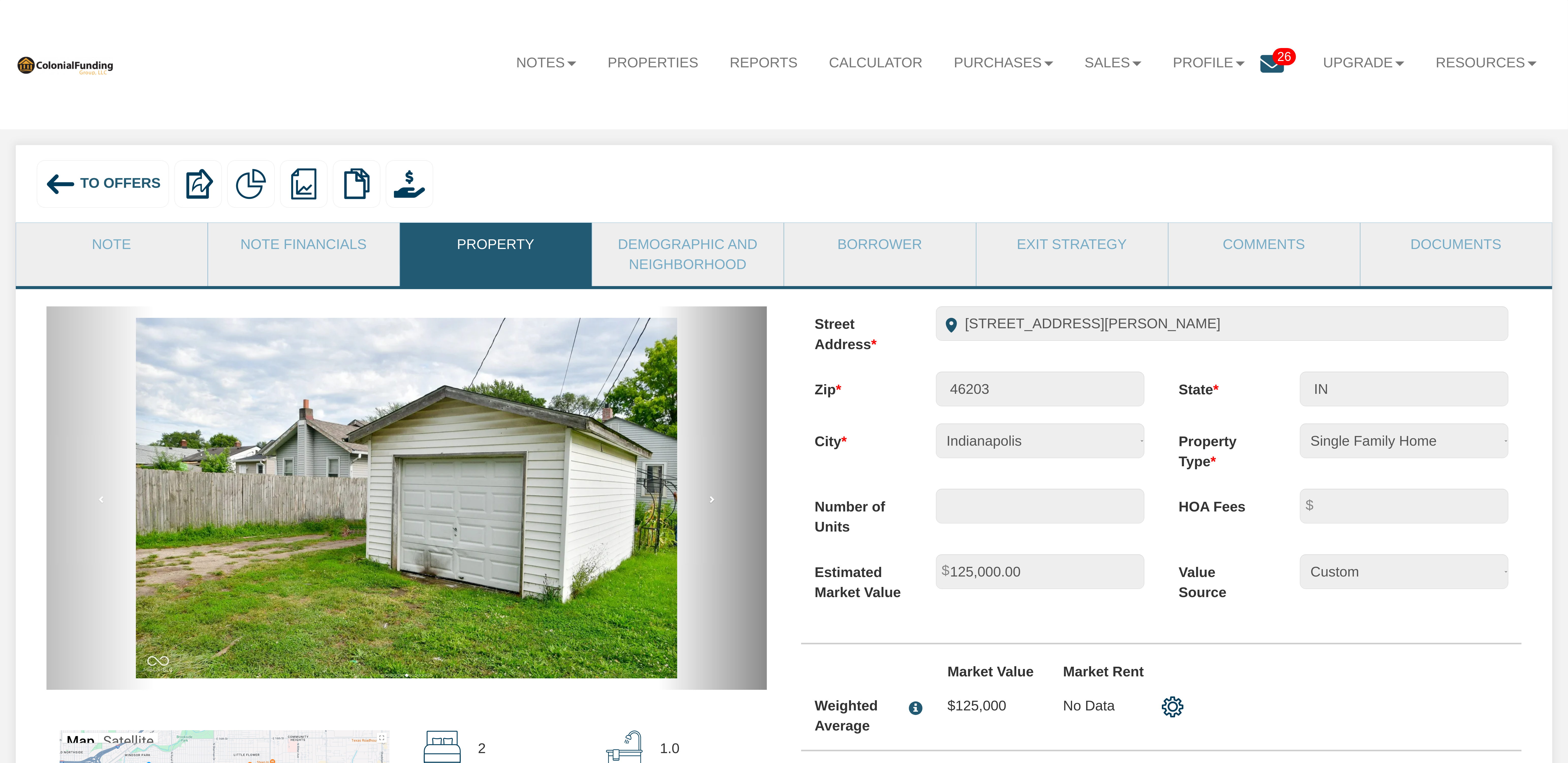
click at [711, 503] on span at bounding box center [711, 499] width 7 height 7
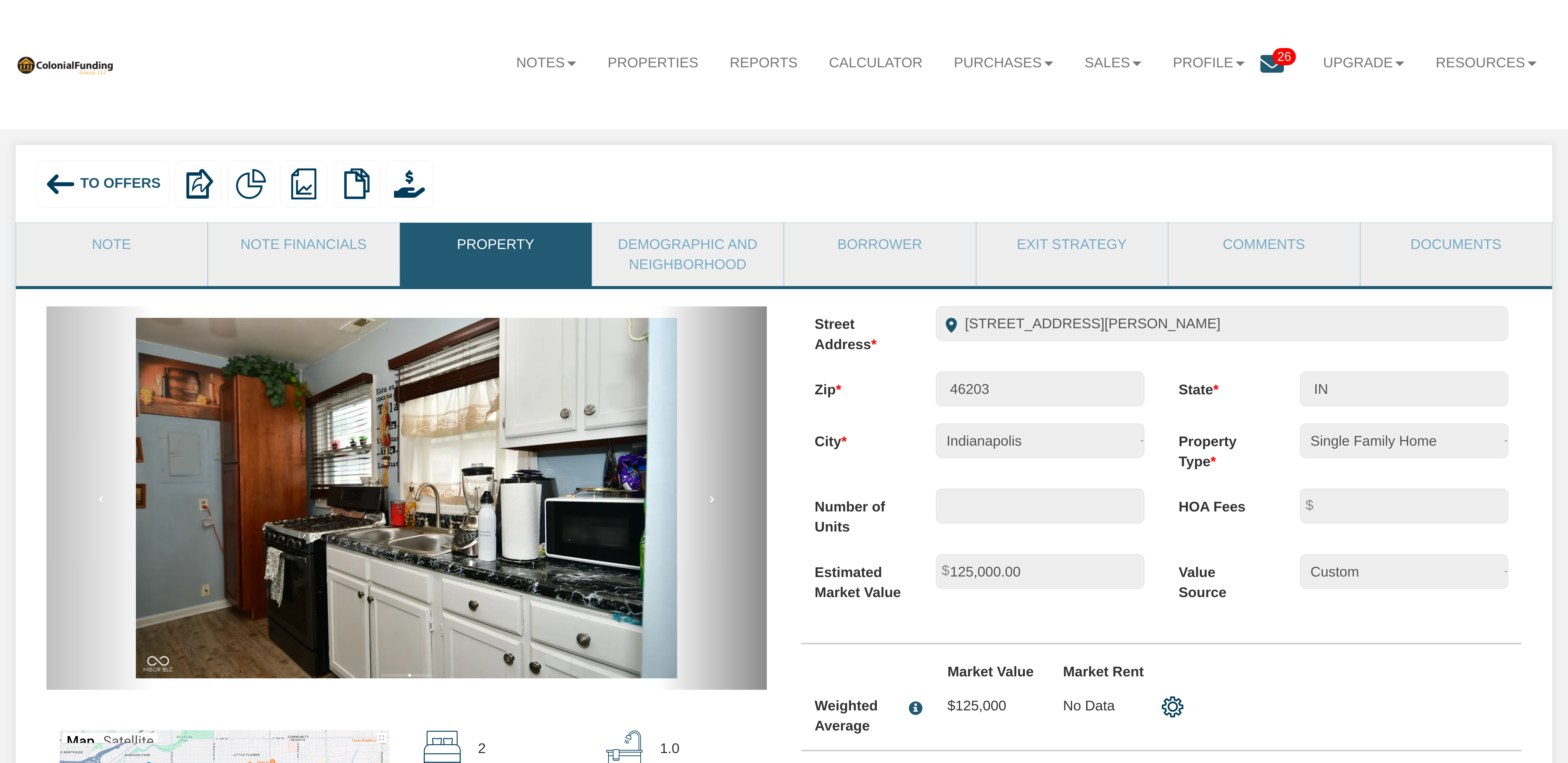
click at [711, 503] on span at bounding box center [711, 499] width 7 height 7
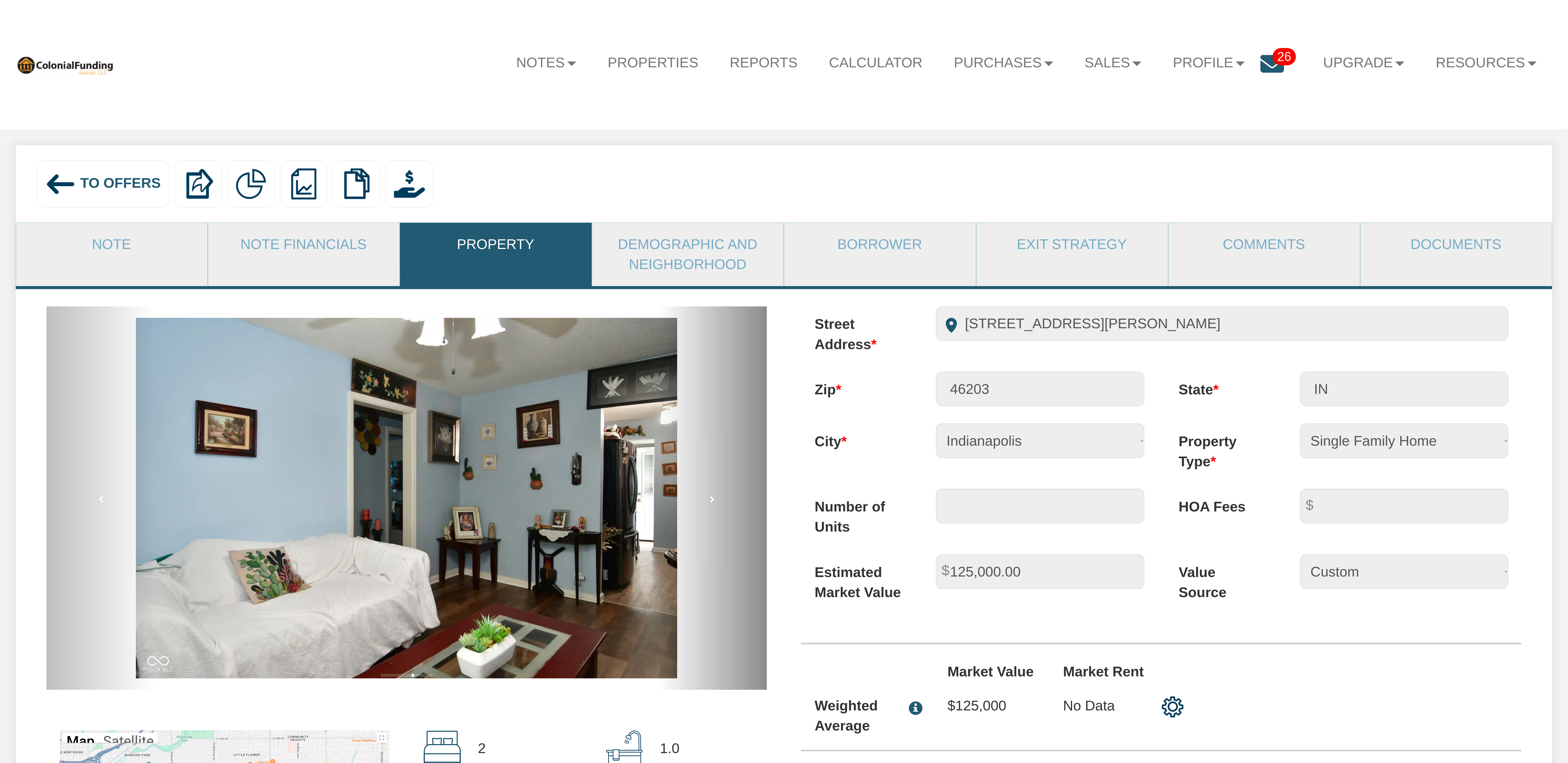
click at [711, 503] on span at bounding box center [711, 499] width 7 height 7
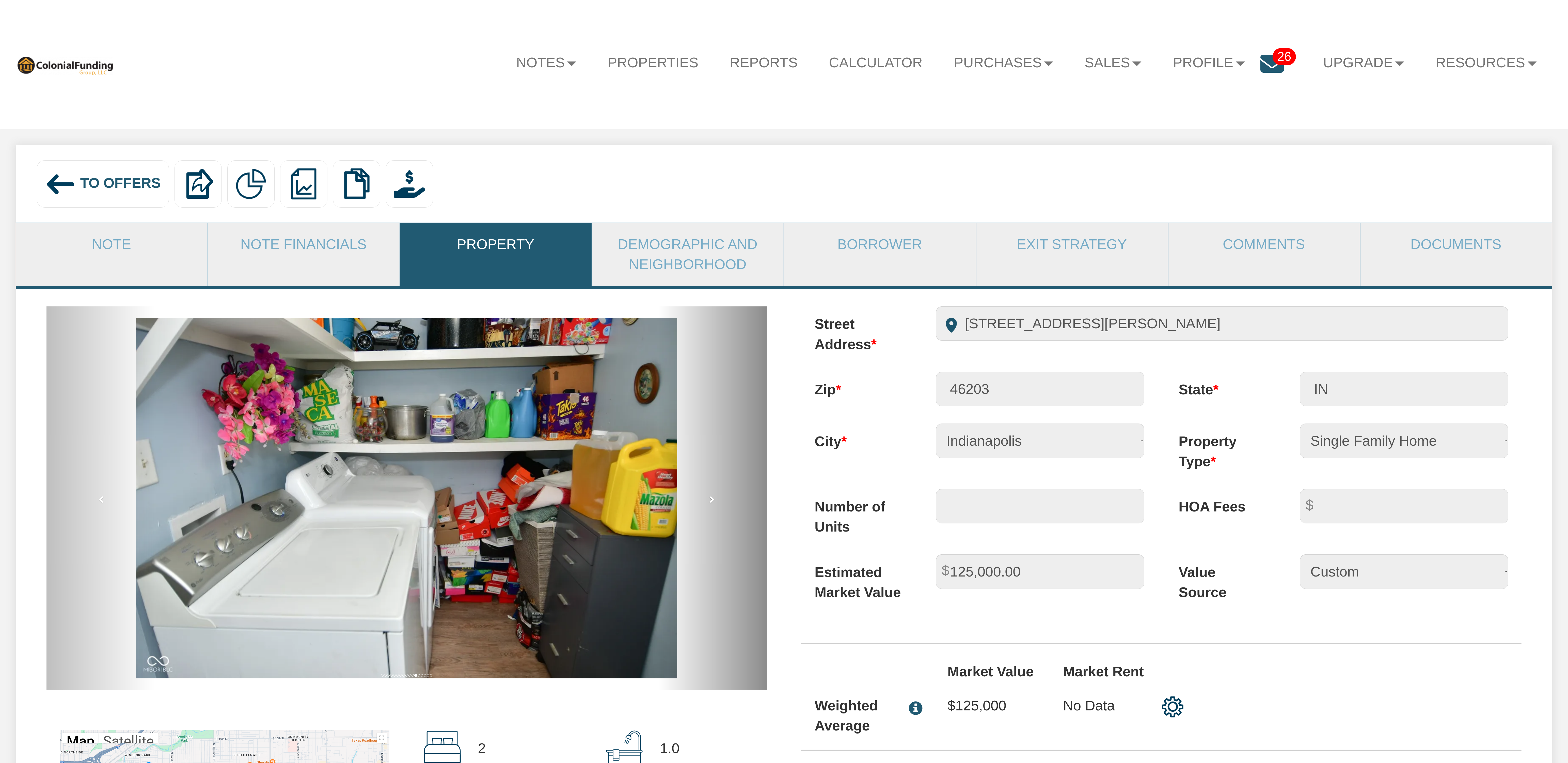
click at [711, 503] on span at bounding box center [711, 499] width 7 height 7
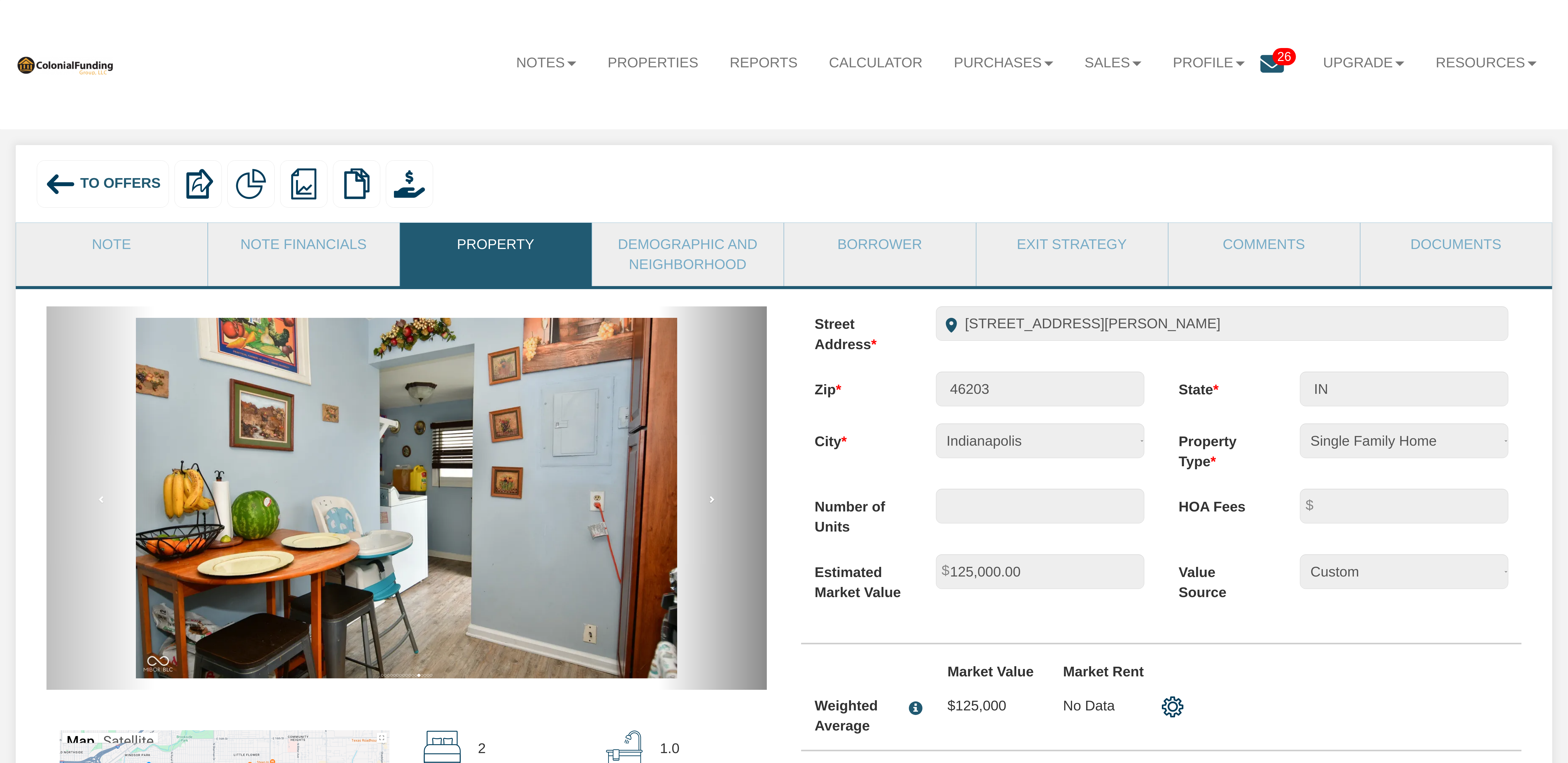
click at [711, 503] on span at bounding box center [711, 499] width 7 height 7
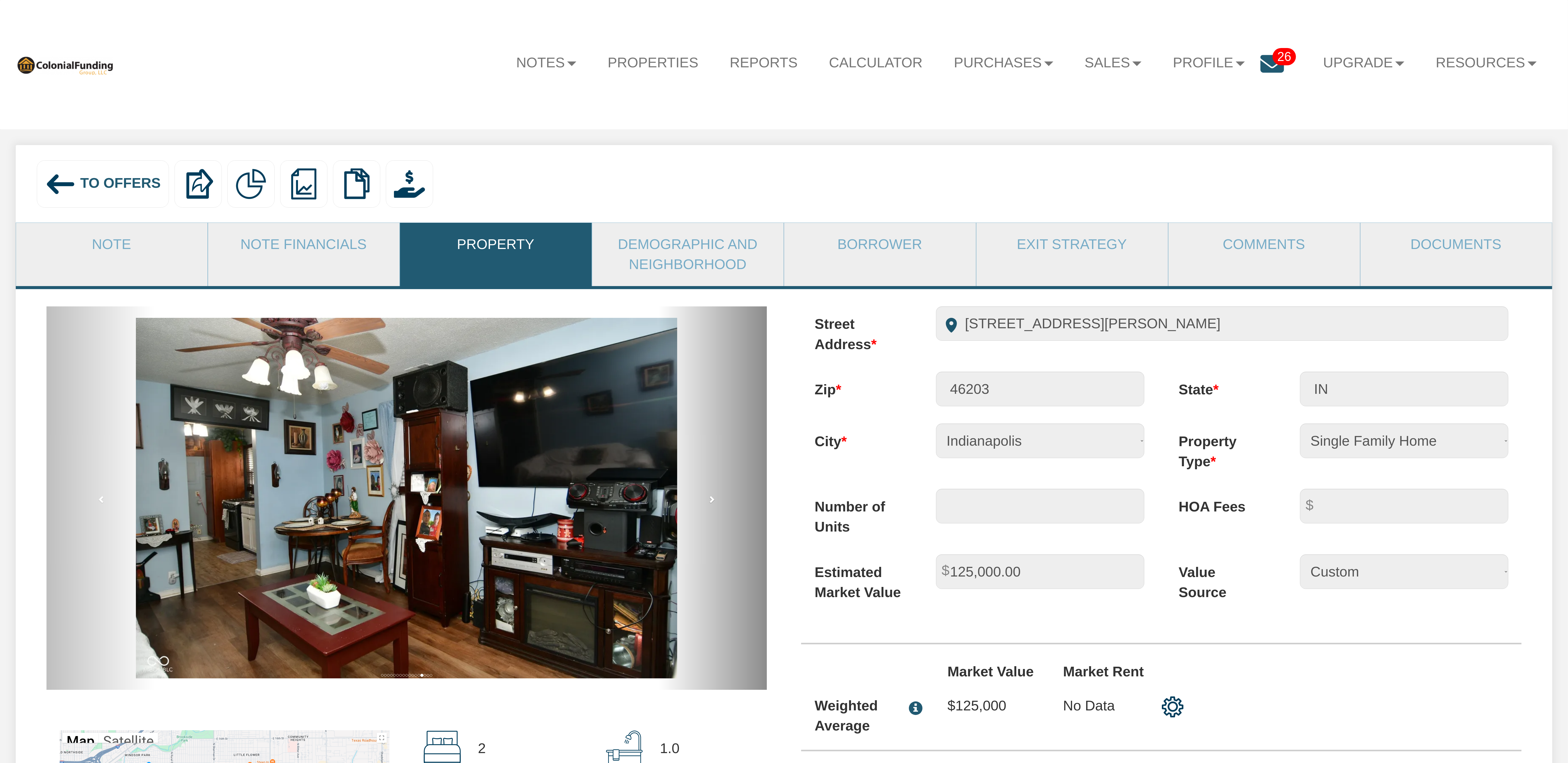
click at [711, 503] on span at bounding box center [711, 499] width 7 height 7
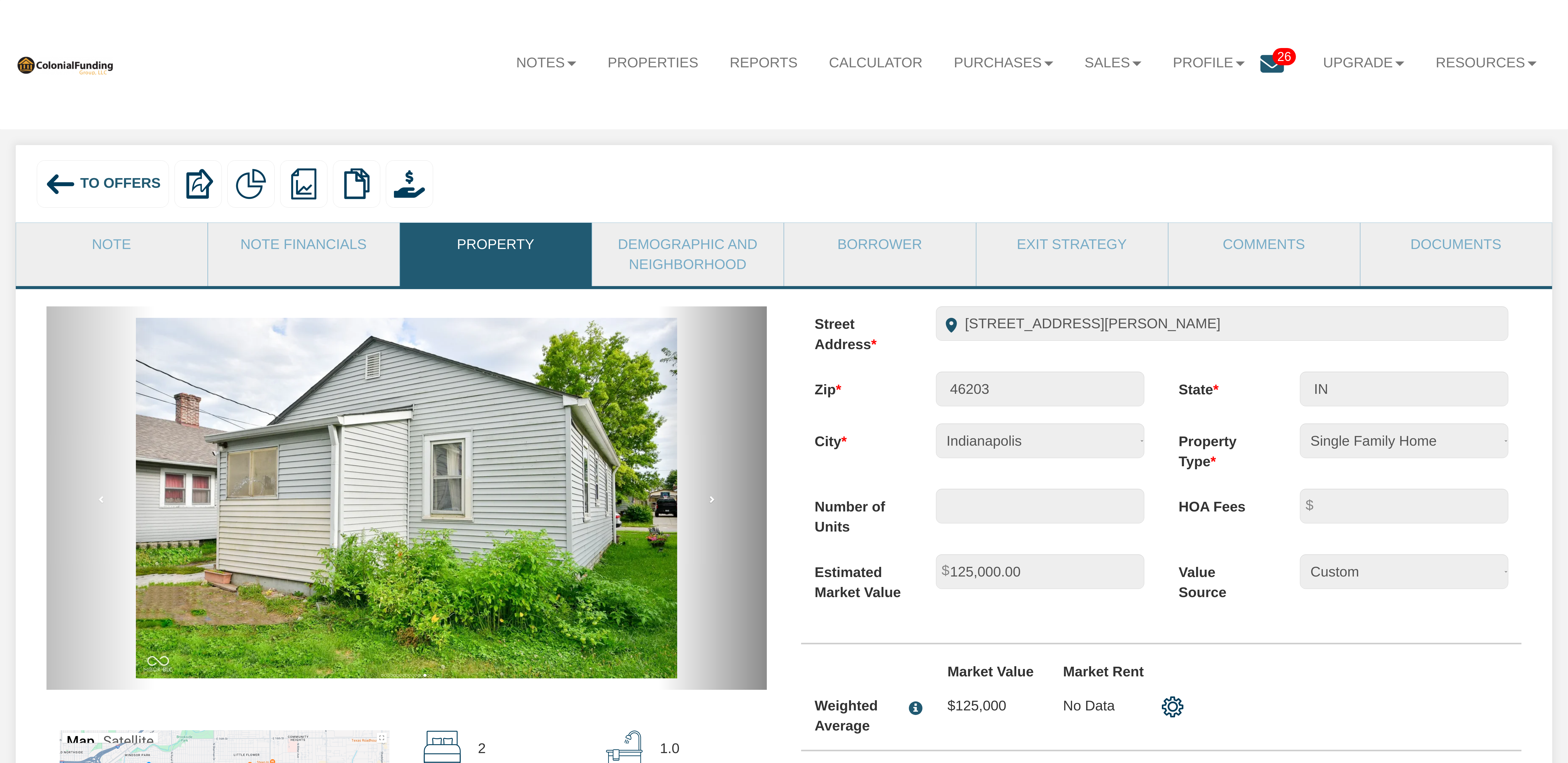
click at [711, 503] on span at bounding box center [711, 499] width 7 height 7
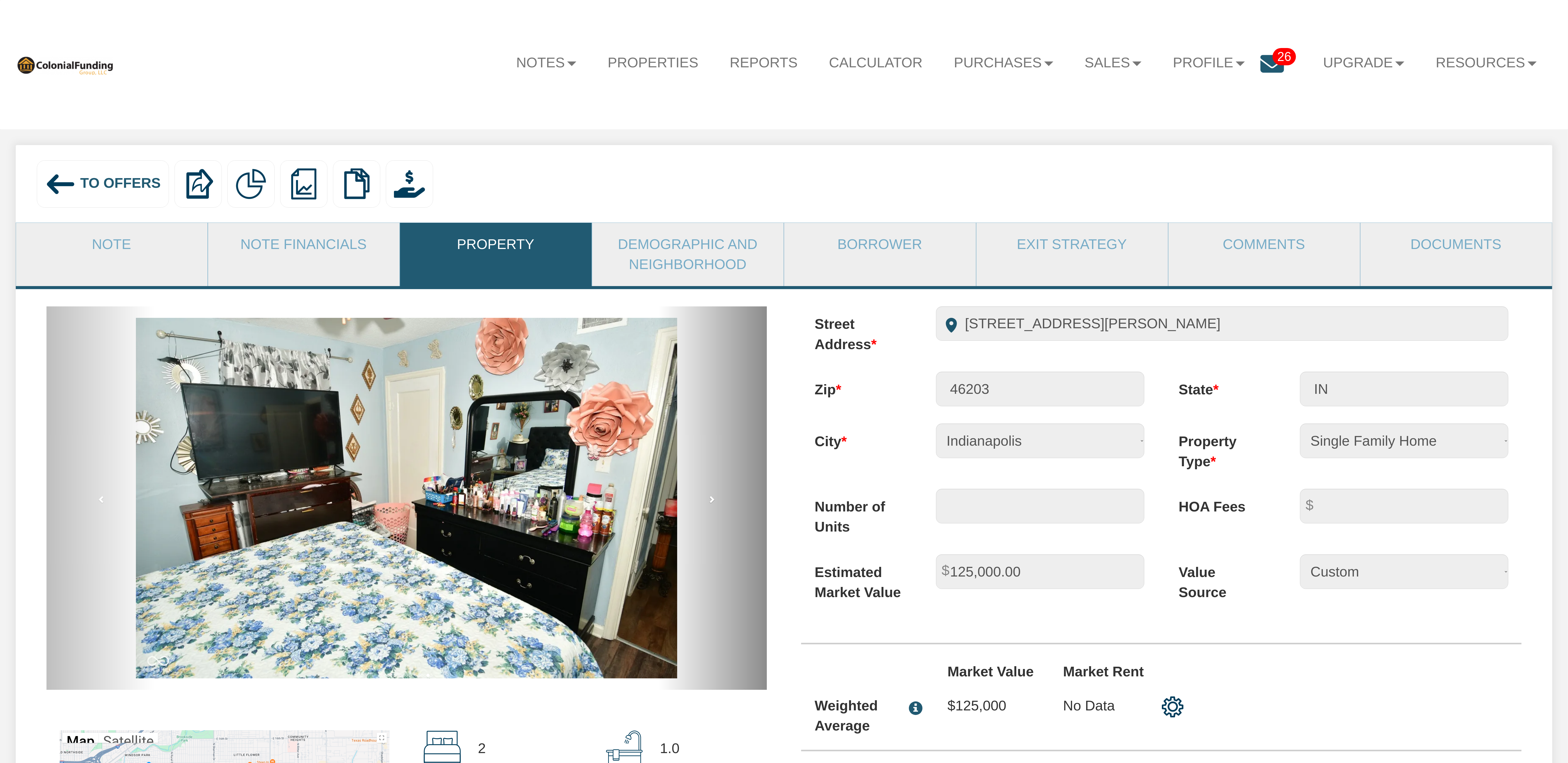
click at [711, 503] on span at bounding box center [711, 499] width 7 height 7
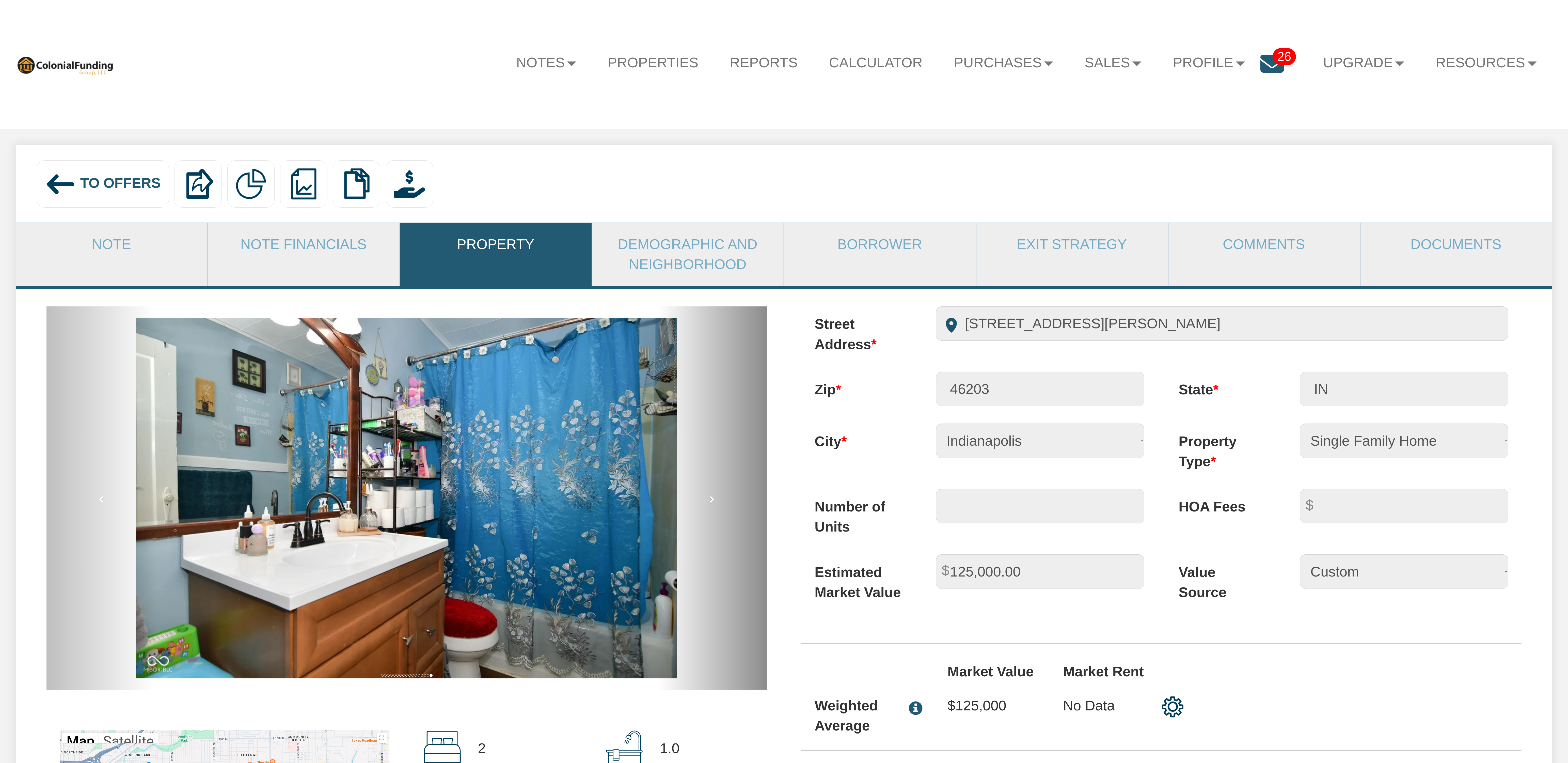
click at [711, 503] on span at bounding box center [711, 499] width 7 height 7
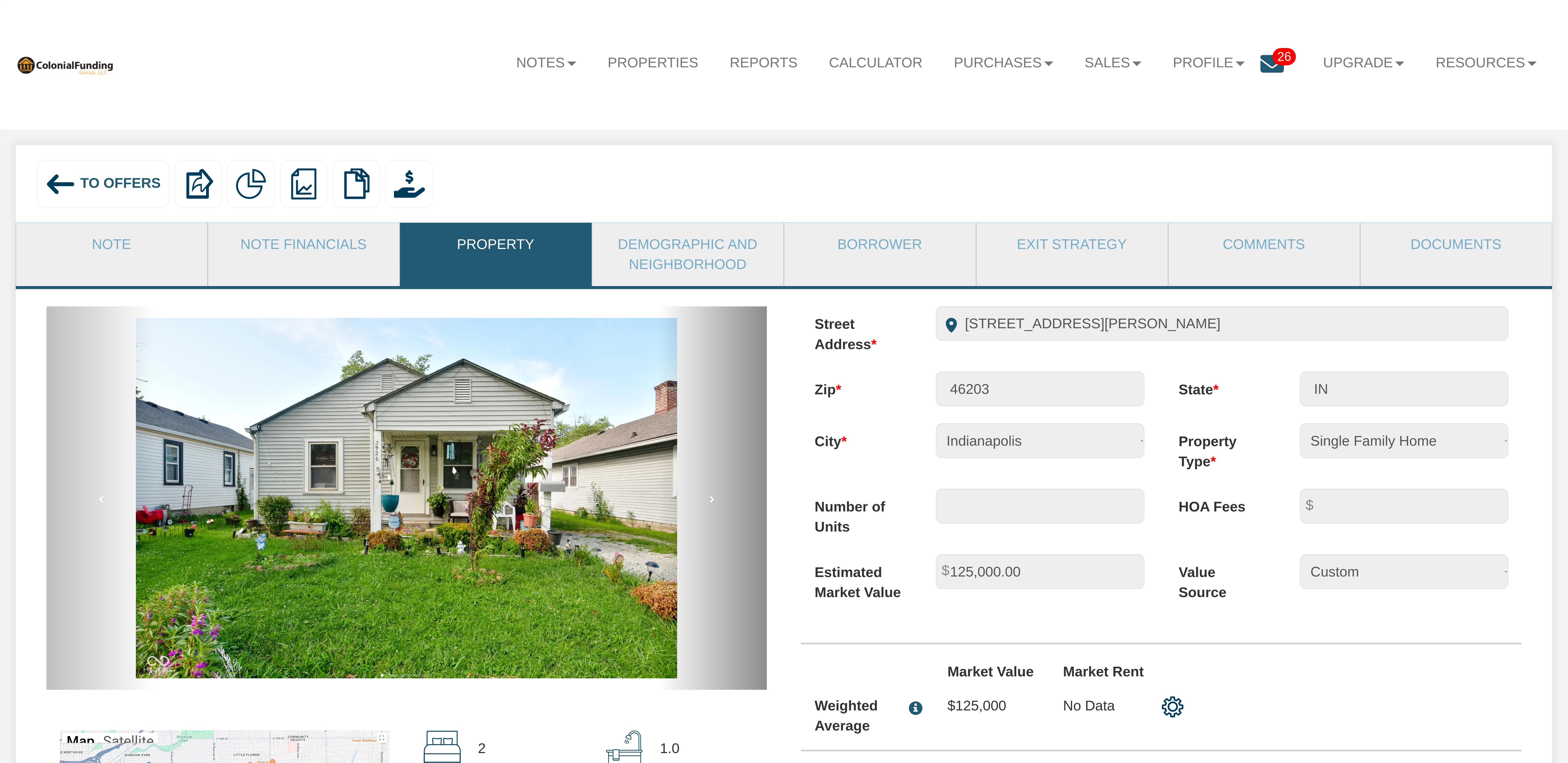
click at [711, 503] on span at bounding box center [711, 499] width 7 height 7
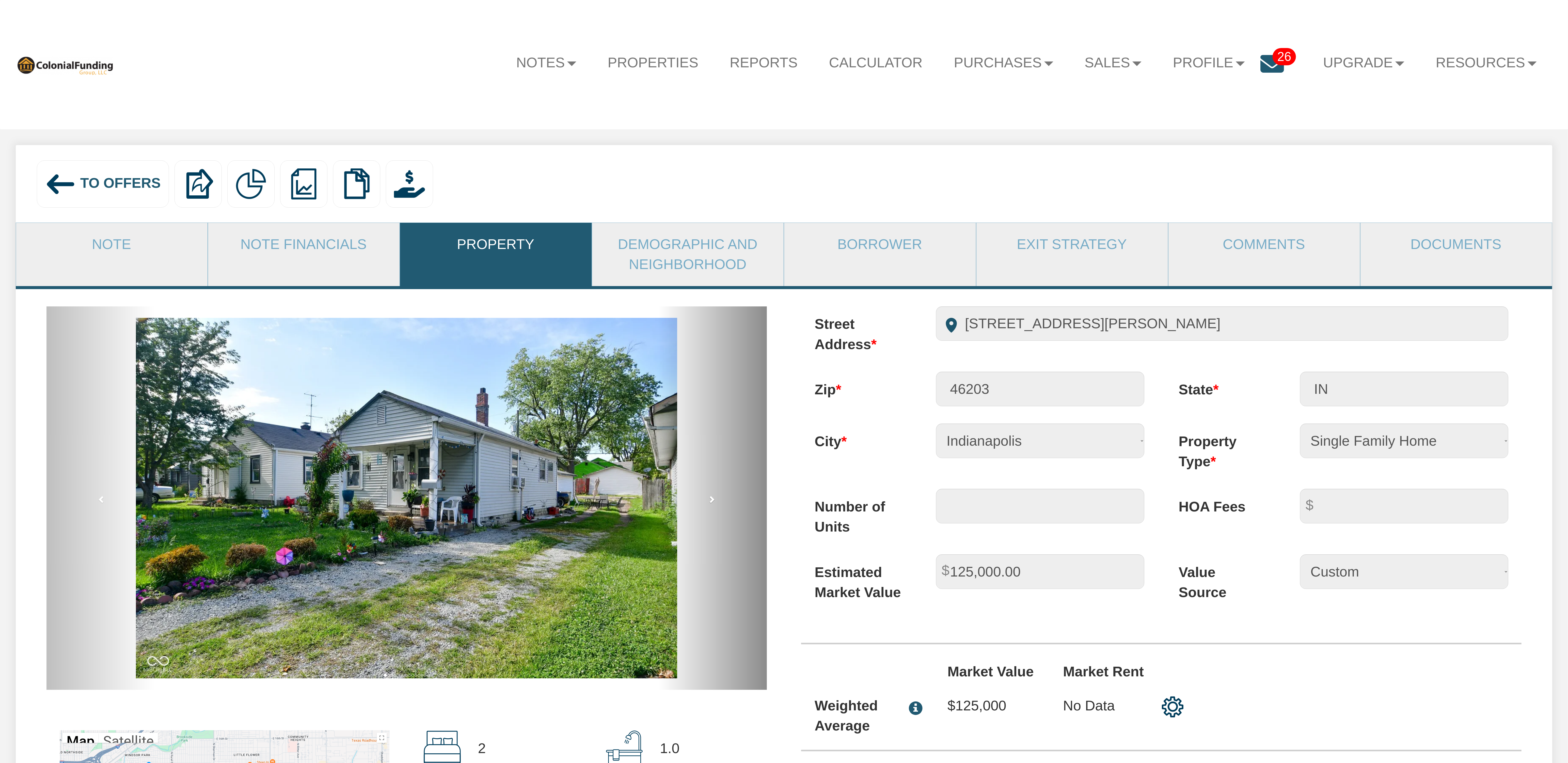
click at [711, 503] on span at bounding box center [711, 499] width 7 height 7
